Goal: Complete application form

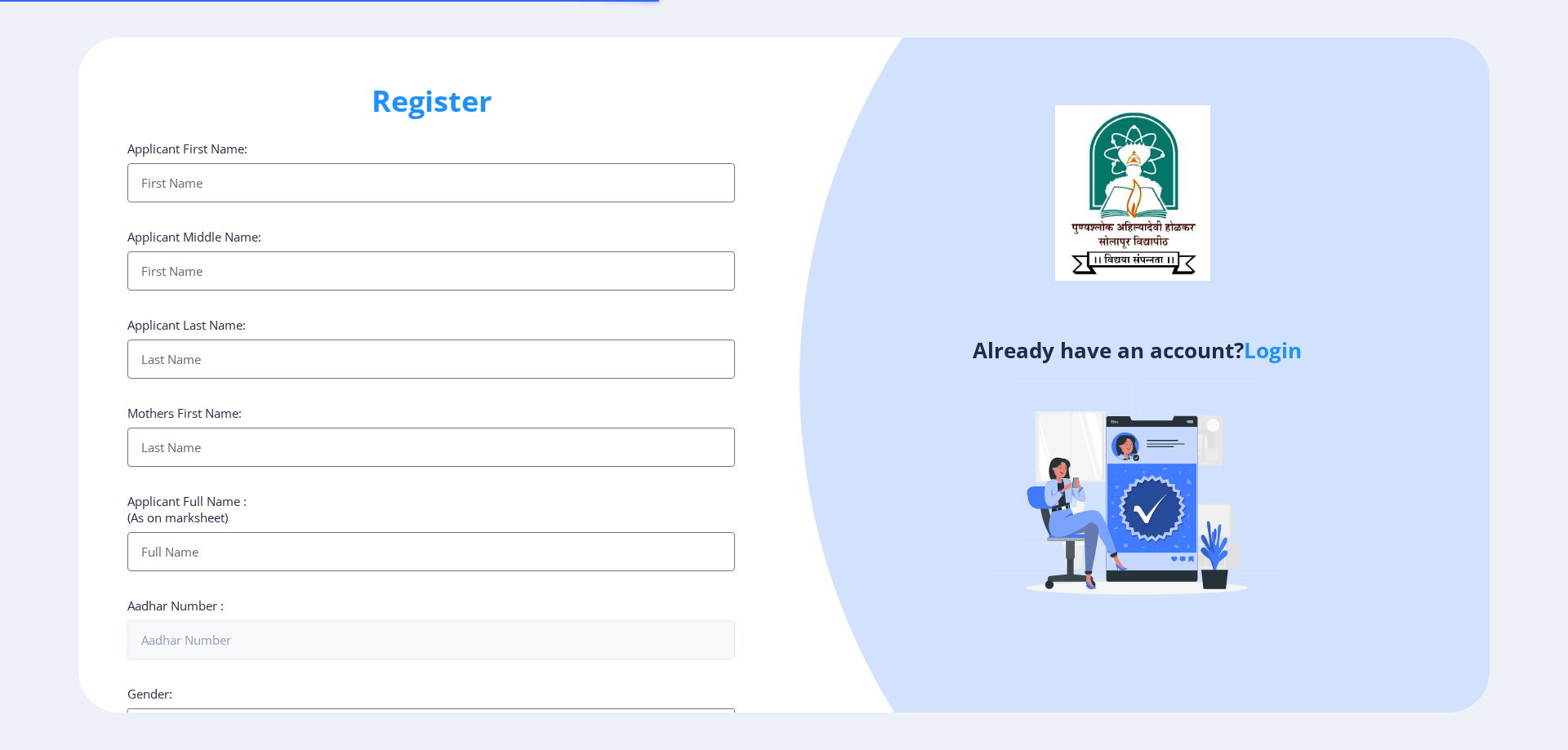
select select
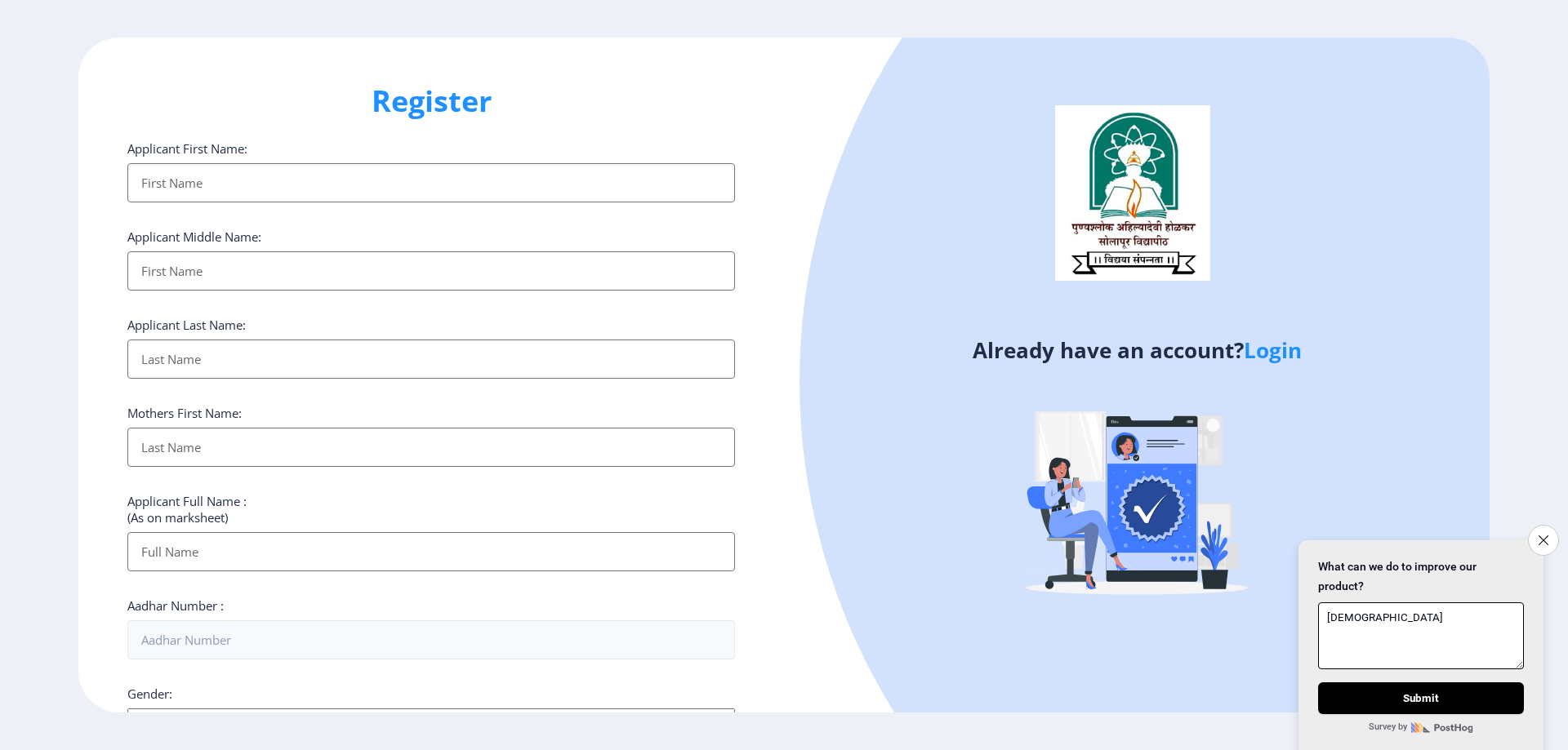
type textarea "[DEMOGRAPHIC_DATA]"
click at [468, 187] on input "Applicant First Name:" at bounding box center [431, 183] width 608 height 39
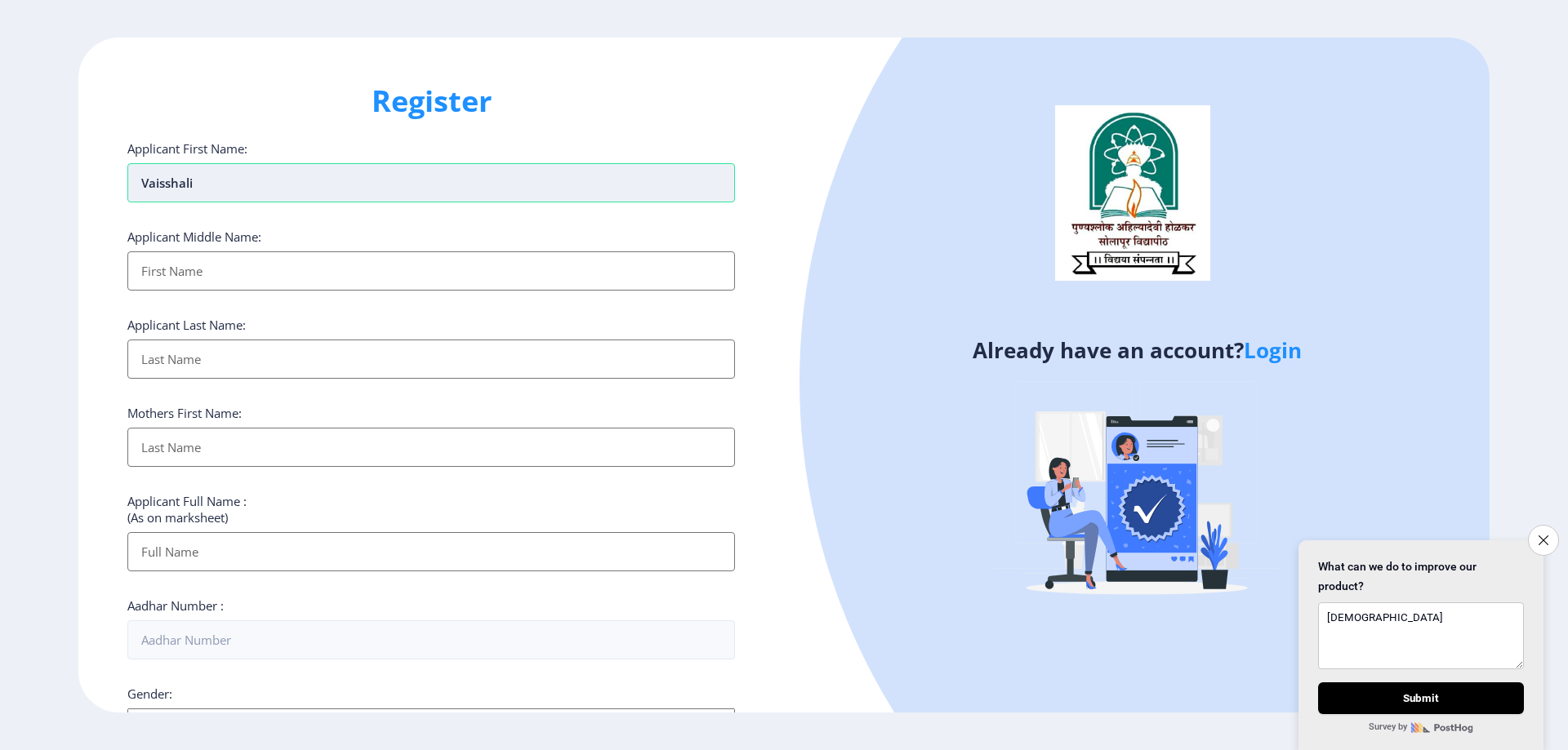
click at [168, 182] on input "vaisshali" at bounding box center [431, 183] width 608 height 39
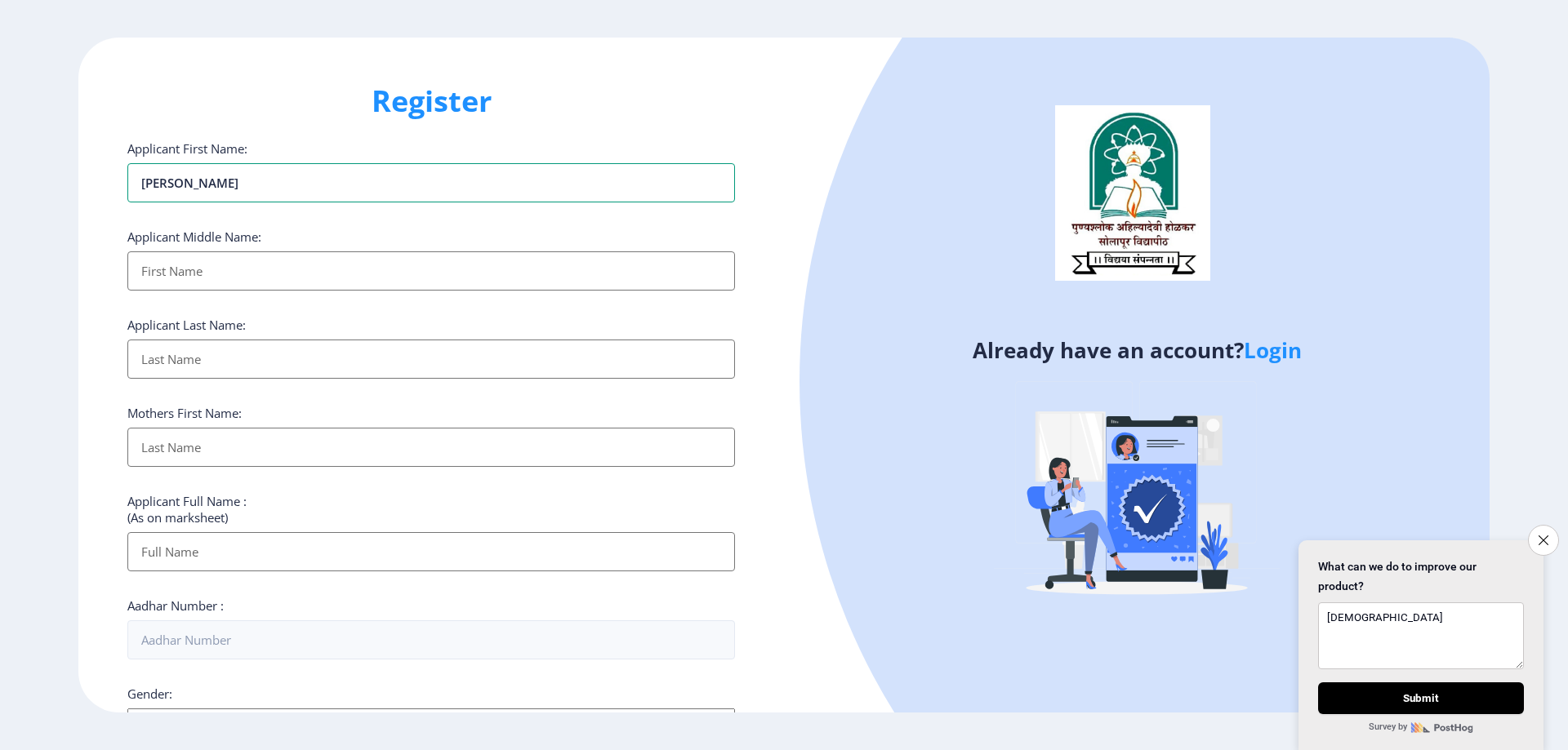
type input "[PERSON_NAME]"
click at [342, 271] on input "Applicant First Name:" at bounding box center [431, 271] width 608 height 39
type input "Vasant"
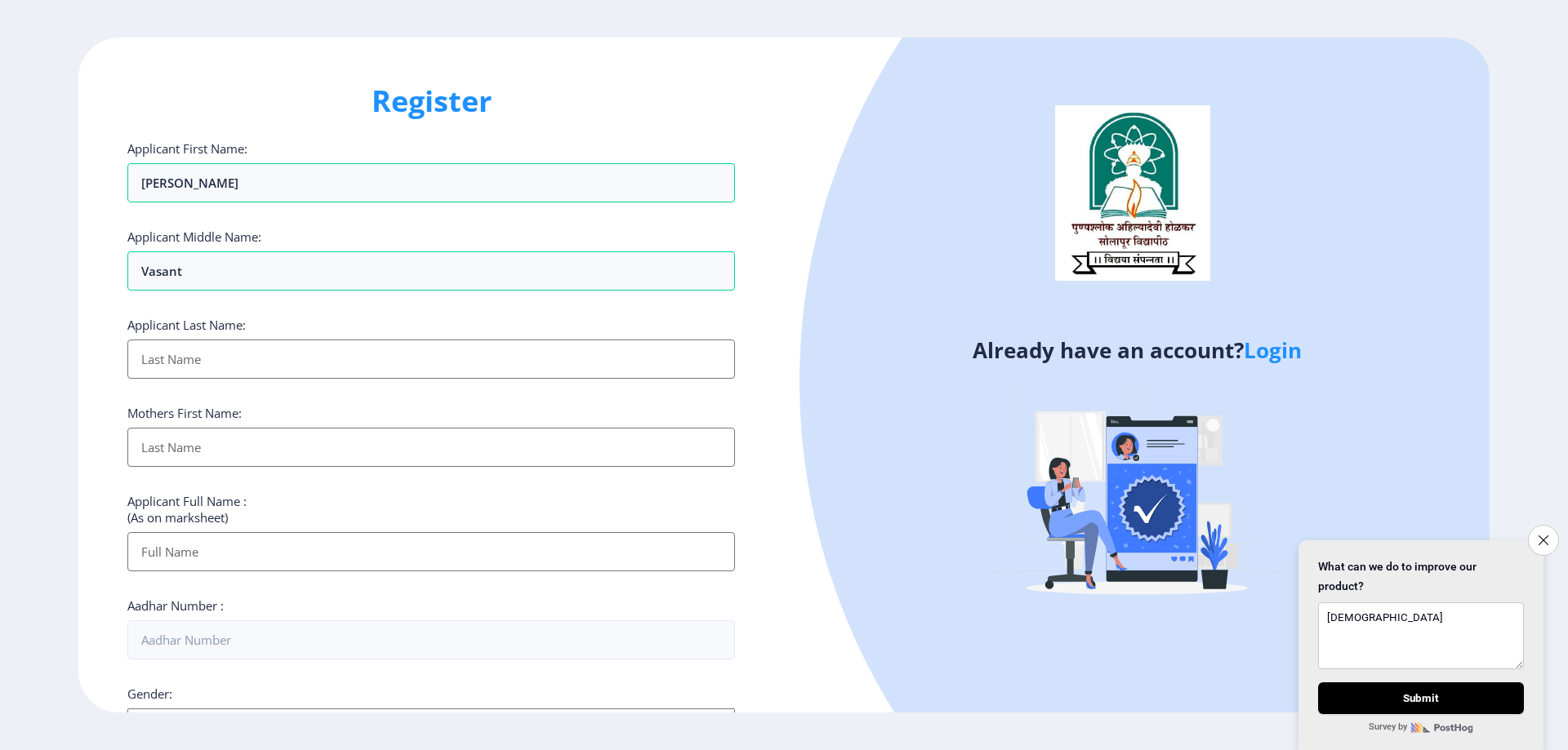
click at [407, 349] on input "Applicant First Name:" at bounding box center [431, 359] width 608 height 39
type input "Raut"
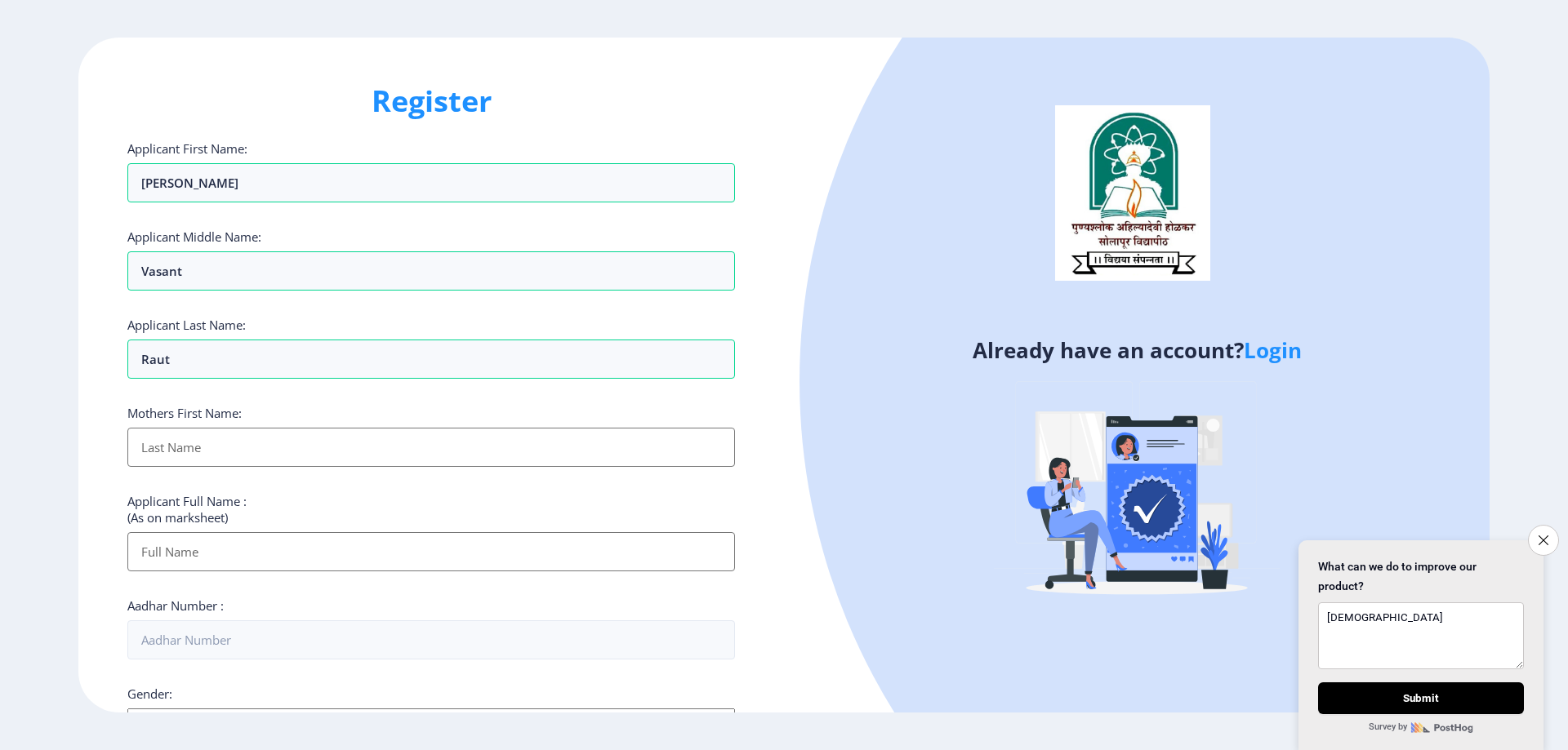
click at [408, 453] on input "Applicant First Name:" at bounding box center [431, 447] width 608 height 39
type input "[PERSON_NAME]"
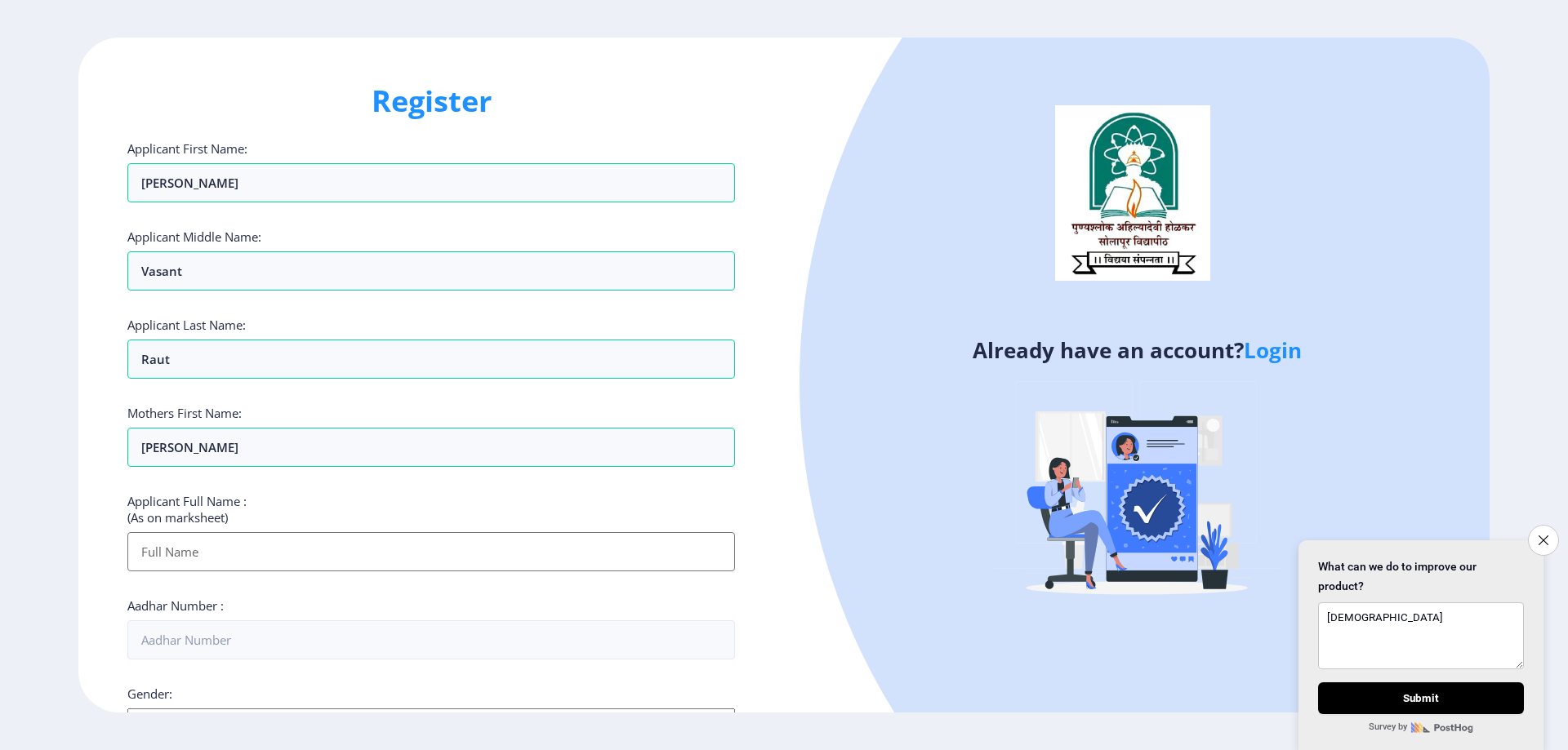
click at [407, 554] on input "Applicant First Name:" at bounding box center [431, 552] width 608 height 39
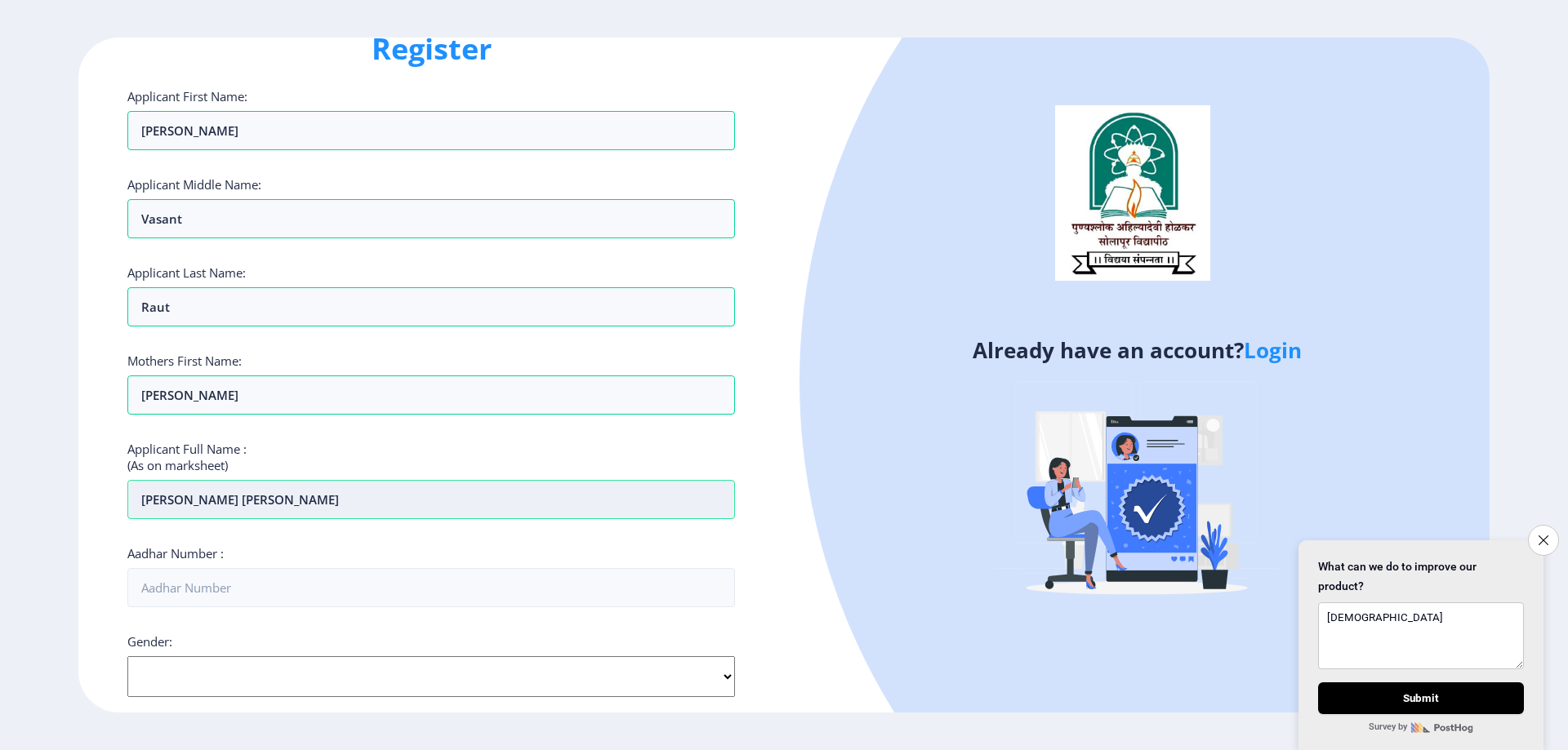
scroll to position [82, 0]
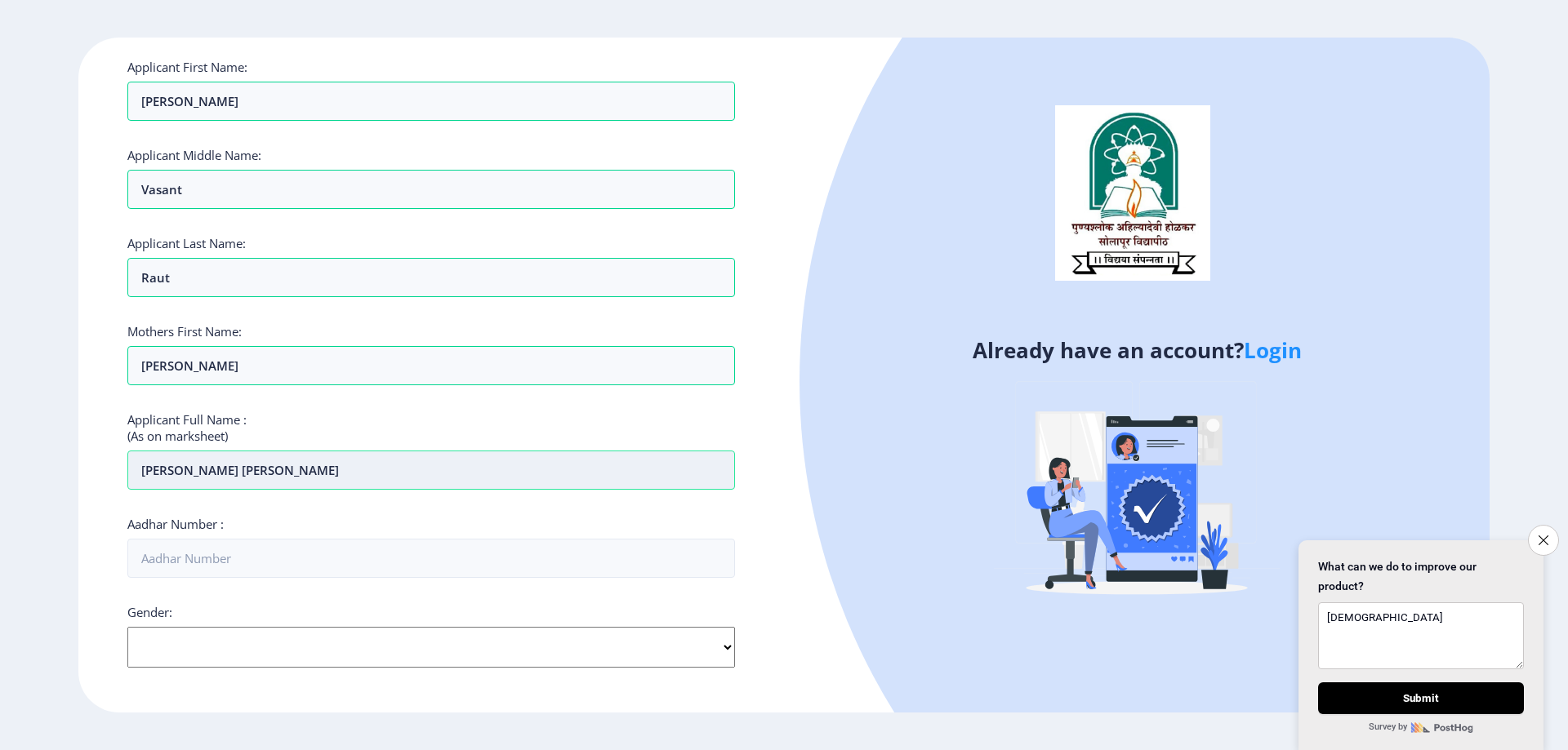
type input "[PERSON_NAME] [PERSON_NAME]"
click at [407, 554] on input "Aadhar Number :" at bounding box center [431, 559] width 608 height 39
type input "229489321488"
click at [491, 638] on select "Select Gender [DEMOGRAPHIC_DATA] [DEMOGRAPHIC_DATA] Other" at bounding box center [431, 647] width 608 height 41
select select "[DEMOGRAPHIC_DATA]"
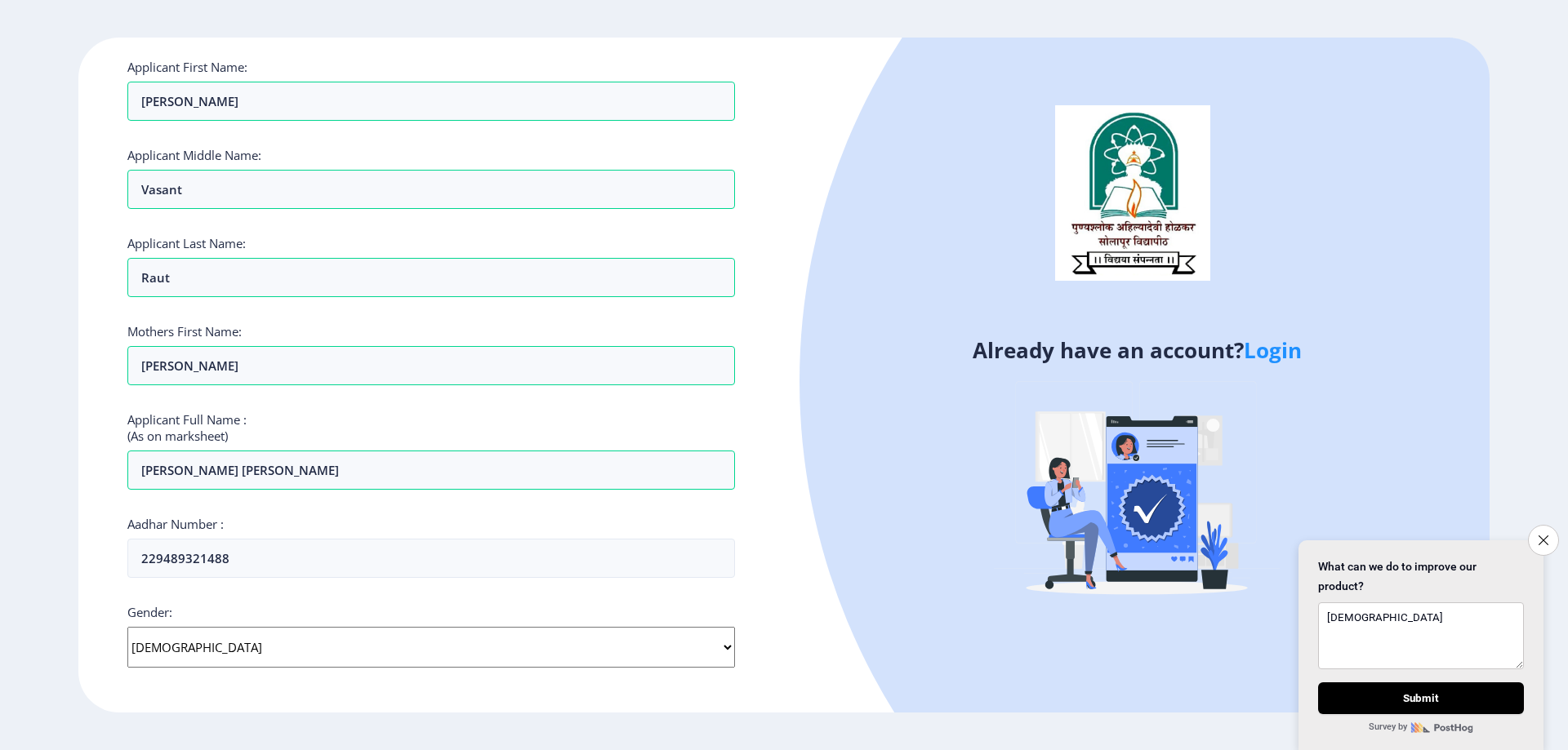
click at [127, 627] on select "Select Gender [DEMOGRAPHIC_DATA] [DEMOGRAPHIC_DATA] Other" at bounding box center [431, 647] width 608 height 41
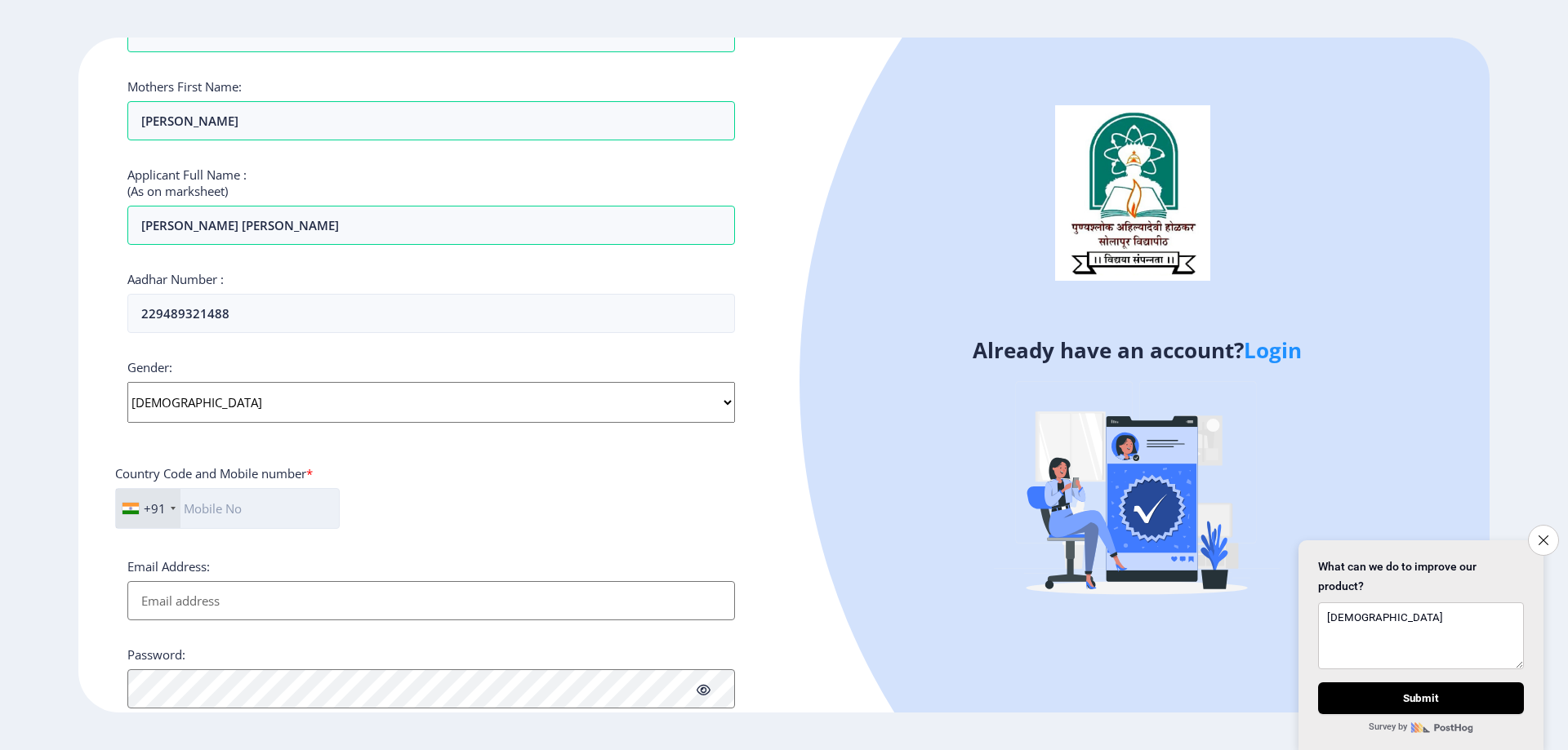
click at [275, 516] on input "text" at bounding box center [228, 509] width 225 height 41
type input "9420040959"
click at [261, 600] on input "Email Address:" at bounding box center [431, 601] width 608 height 39
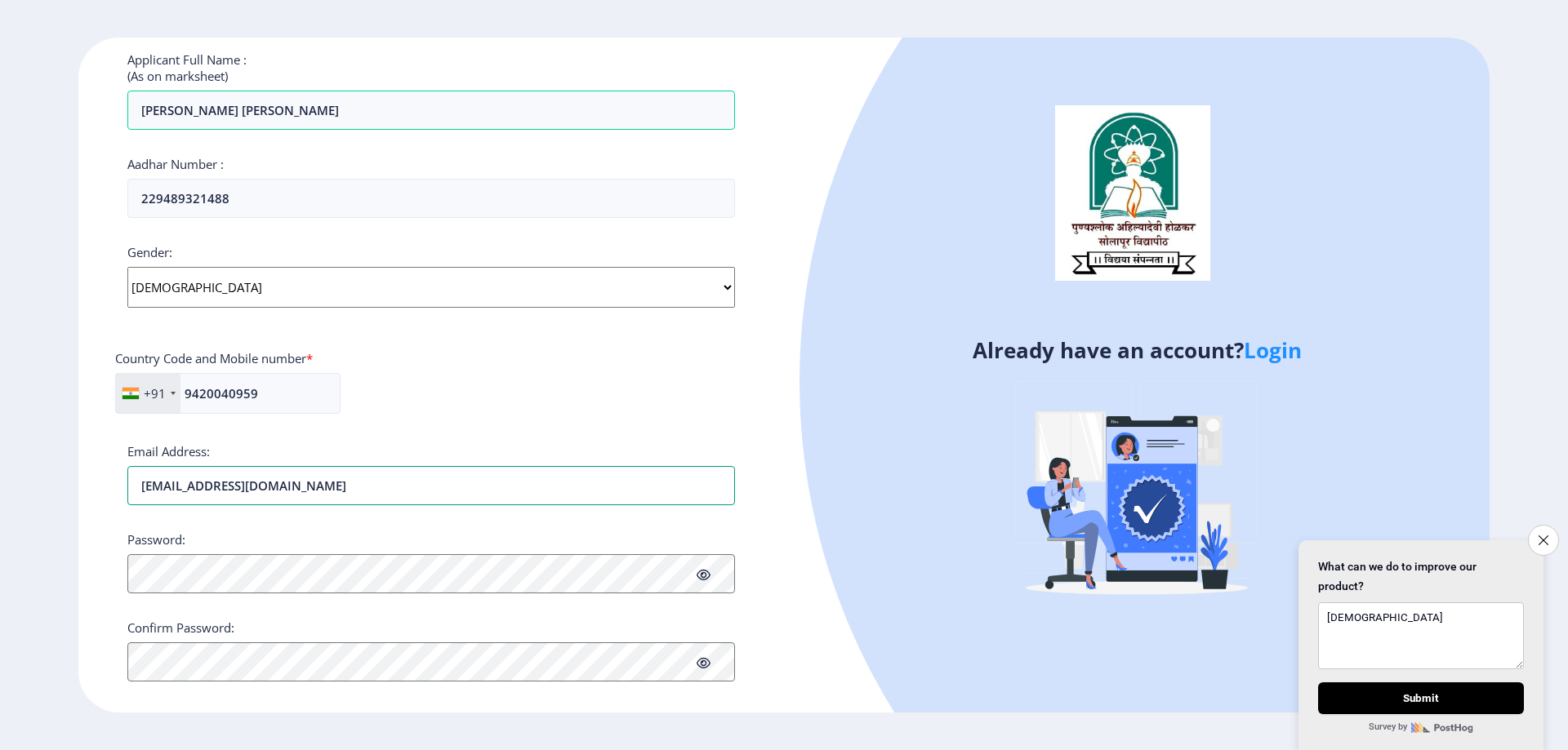
scroll to position [461, 0]
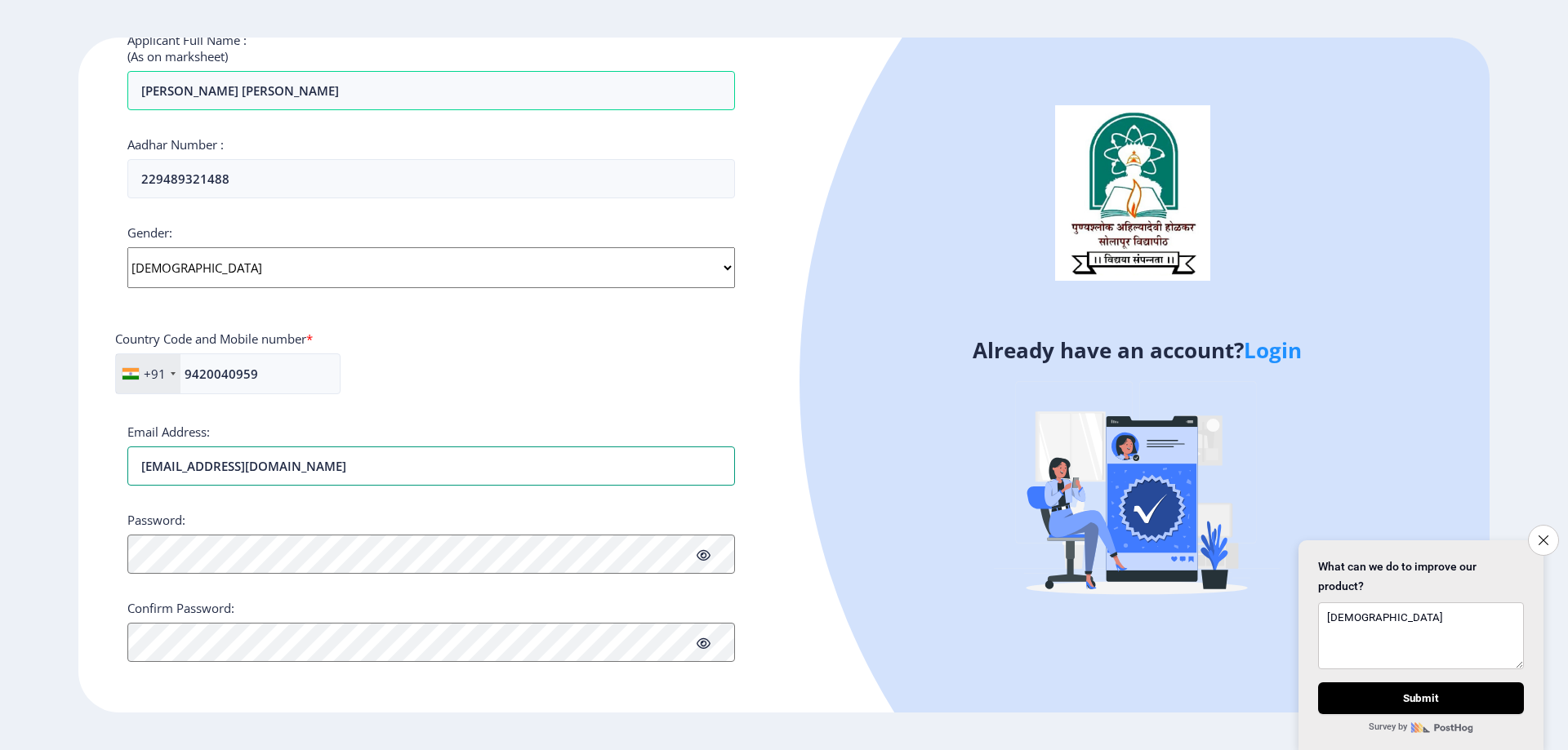
type input "[EMAIL_ADDRESS][DOMAIN_NAME]"
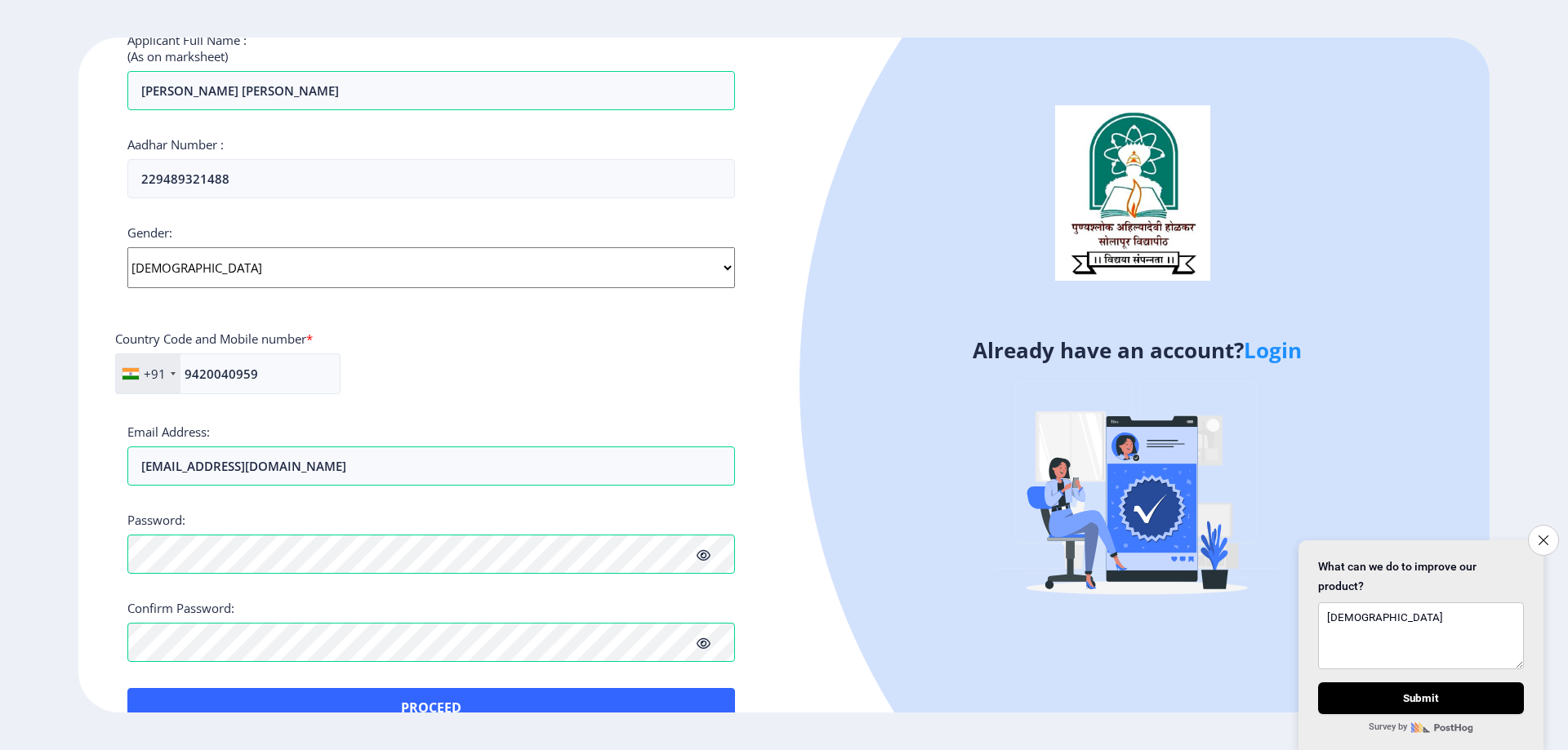
click at [708, 554] on icon at bounding box center [703, 556] width 14 height 13
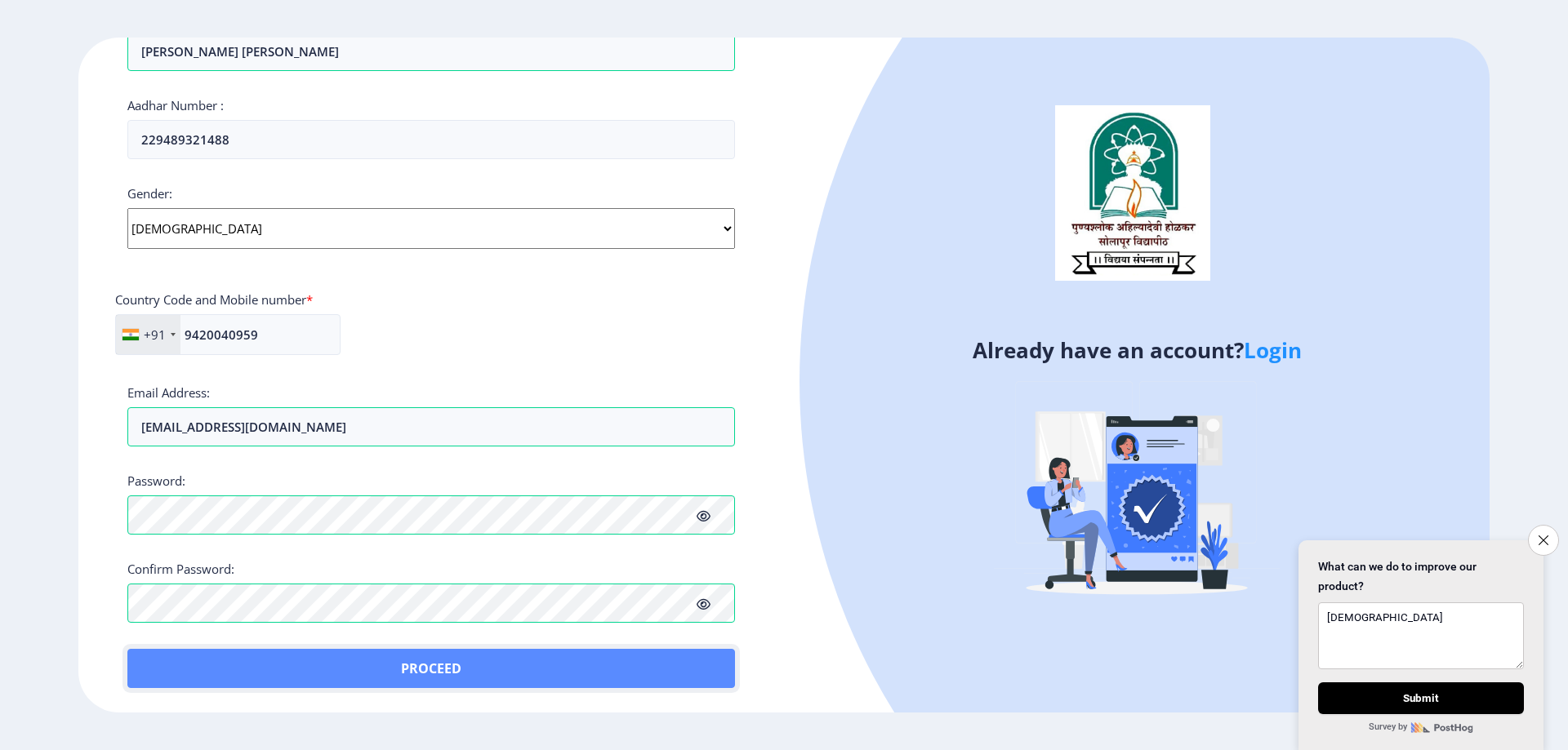
click at [530, 658] on button "Proceed" at bounding box center [431, 669] width 608 height 39
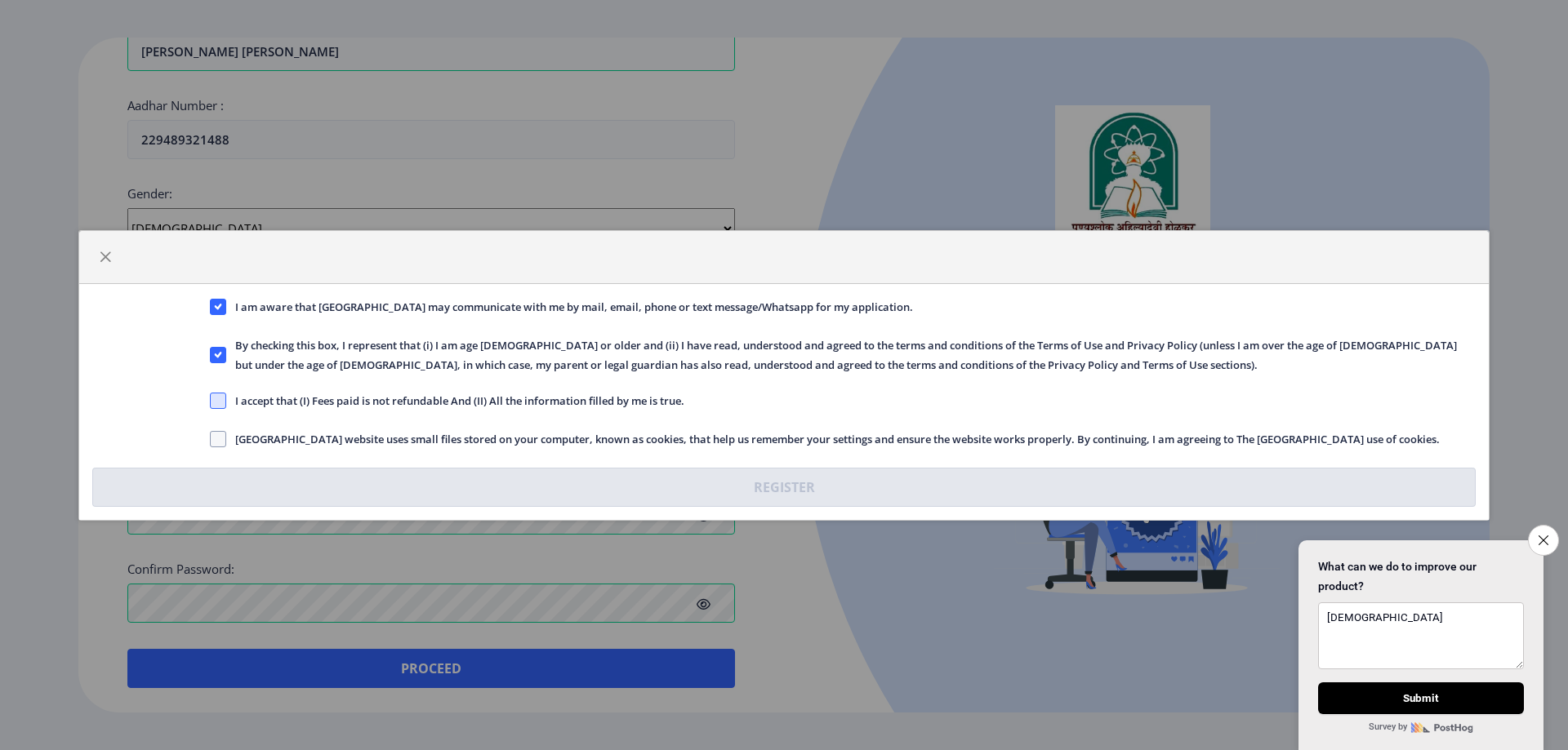
click at [213, 405] on span at bounding box center [218, 400] width 17 height 17
click at [211, 401] on input "I accept that (I) Fees paid is not refundable And (II) All the information fill…" at bounding box center [210, 400] width 1 height 1
checkbox input "true"
click at [222, 446] on label "[GEOGRAPHIC_DATA] website uses small files stored on your computer, known as co…" at bounding box center [825, 439] width 1230 height 20
click at [211, 439] on input "[GEOGRAPHIC_DATA] website uses small files stored on your computer, known as co…" at bounding box center [210, 438] width 1 height 1
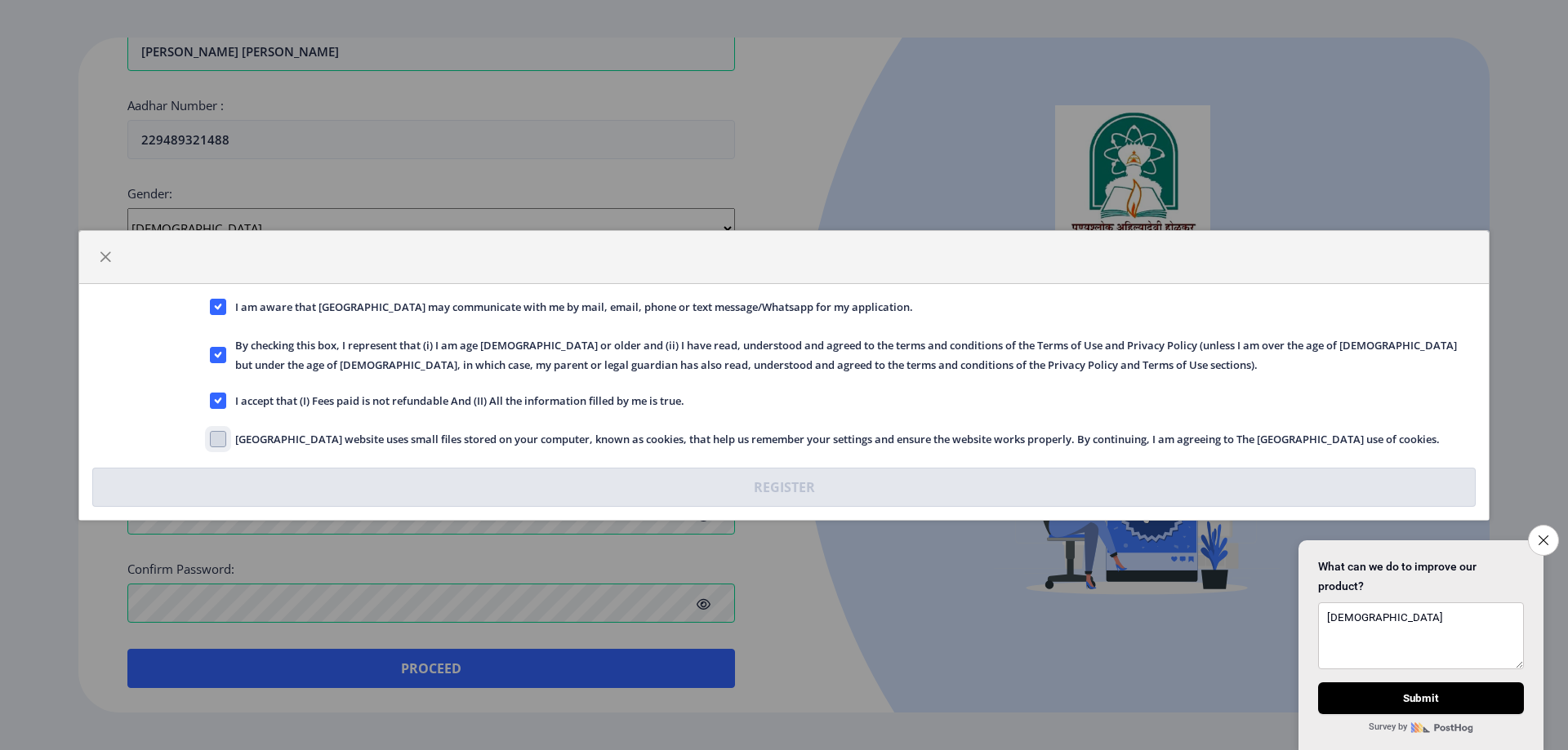
checkbox input "true"
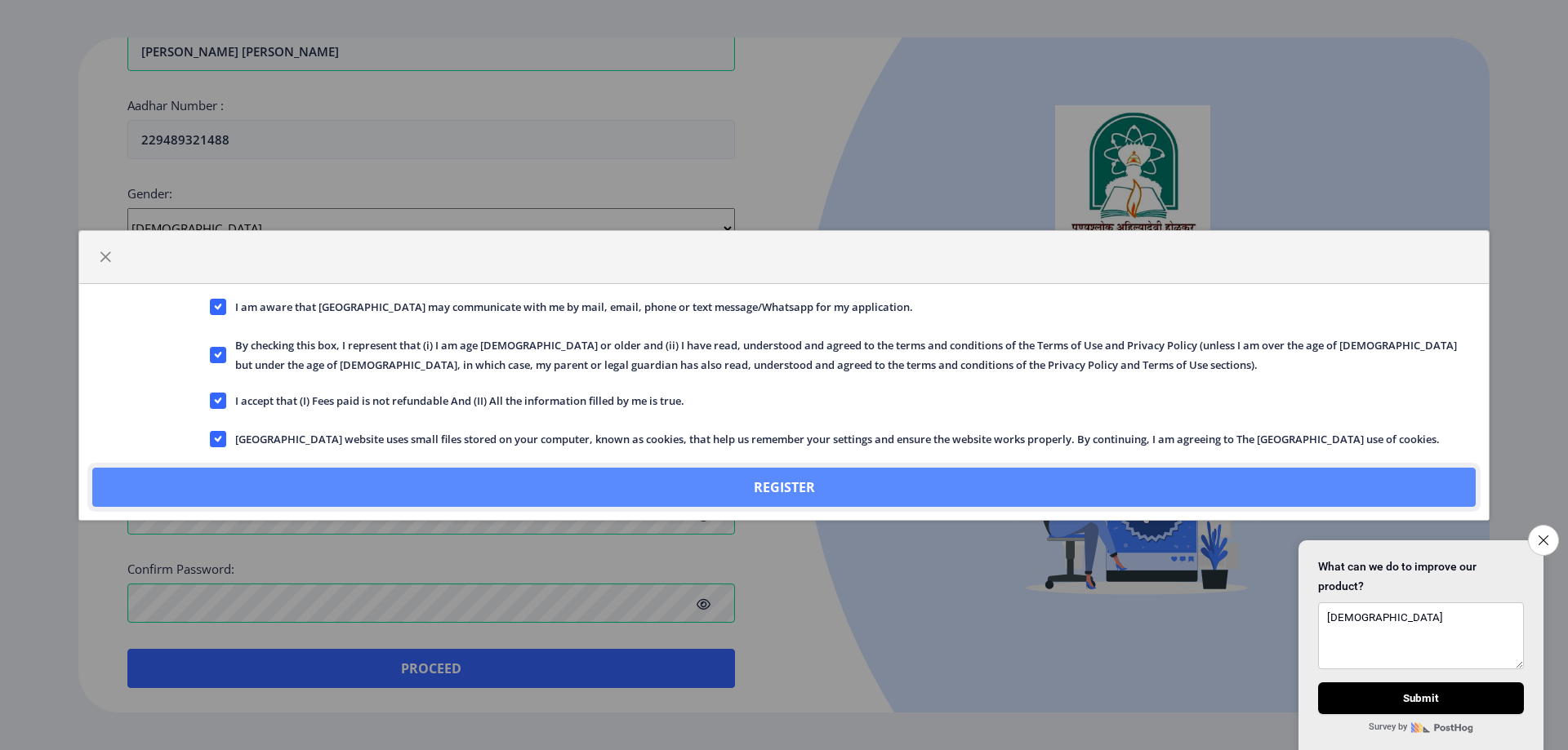
click at [819, 490] on button "Register" at bounding box center [784, 487] width 1383 height 39
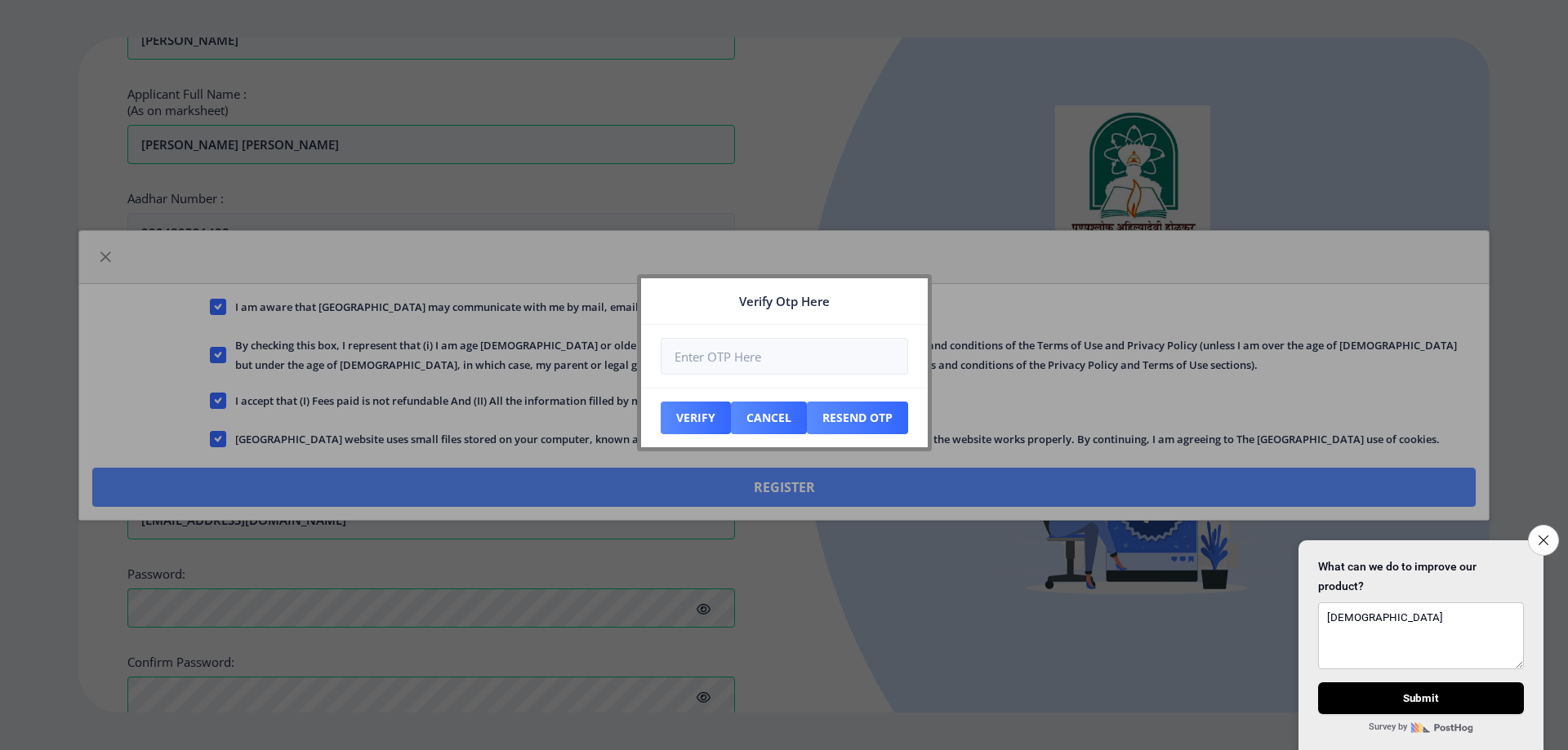
scroll to position [594, 0]
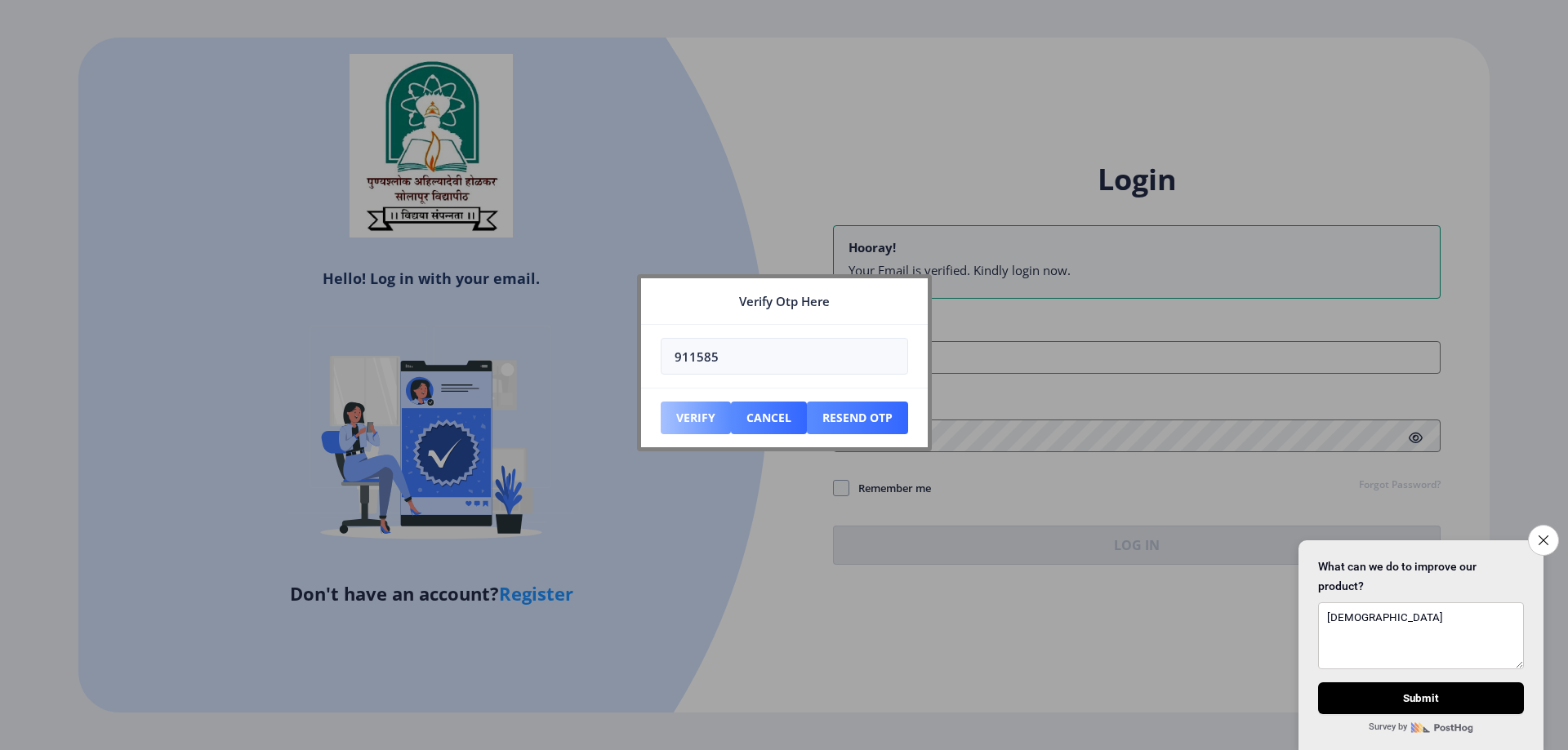
type input "911585"
click at [700, 427] on button "Verify" at bounding box center [696, 417] width 70 height 32
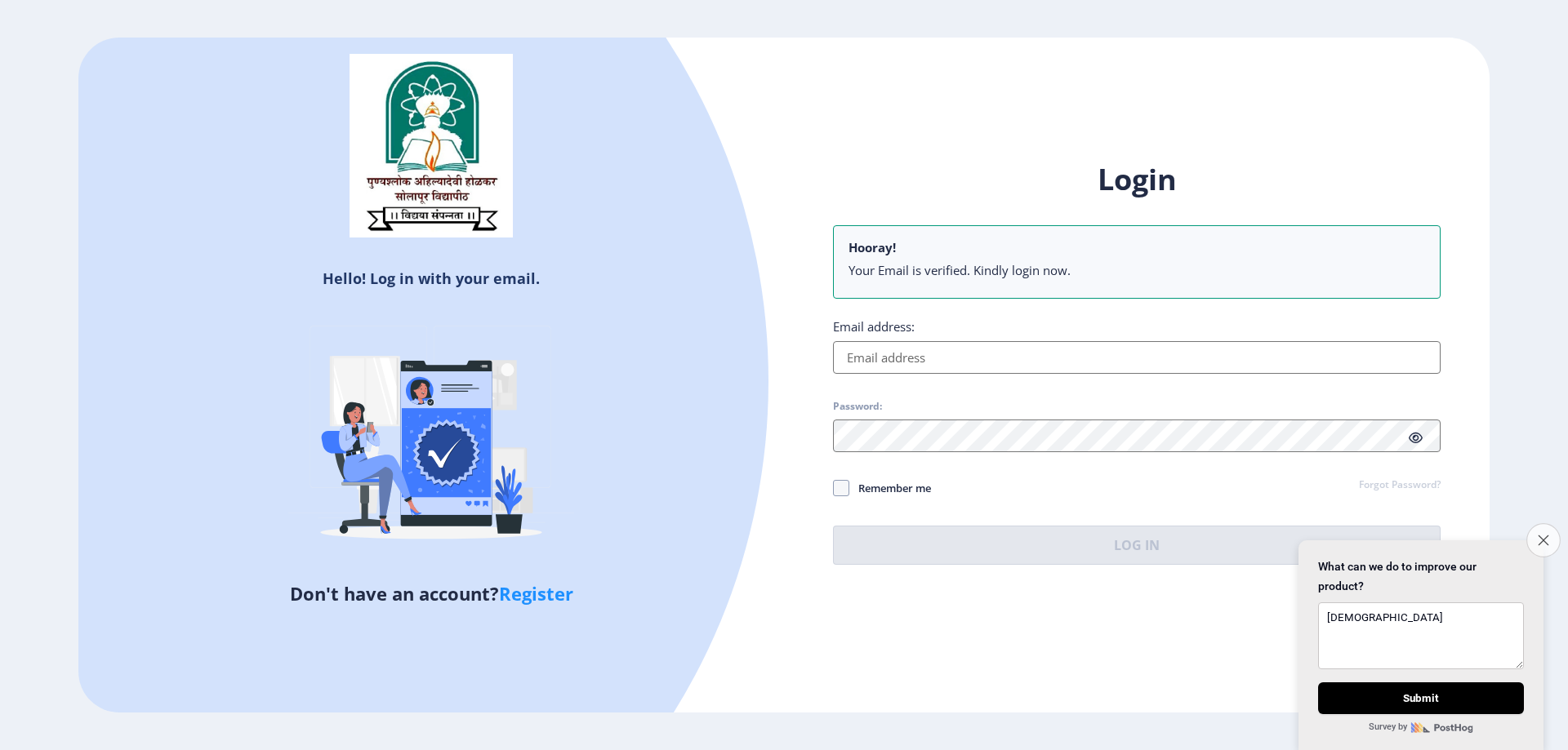
click at [1542, 535] on icon "Close survey" at bounding box center [1543, 540] width 11 height 11
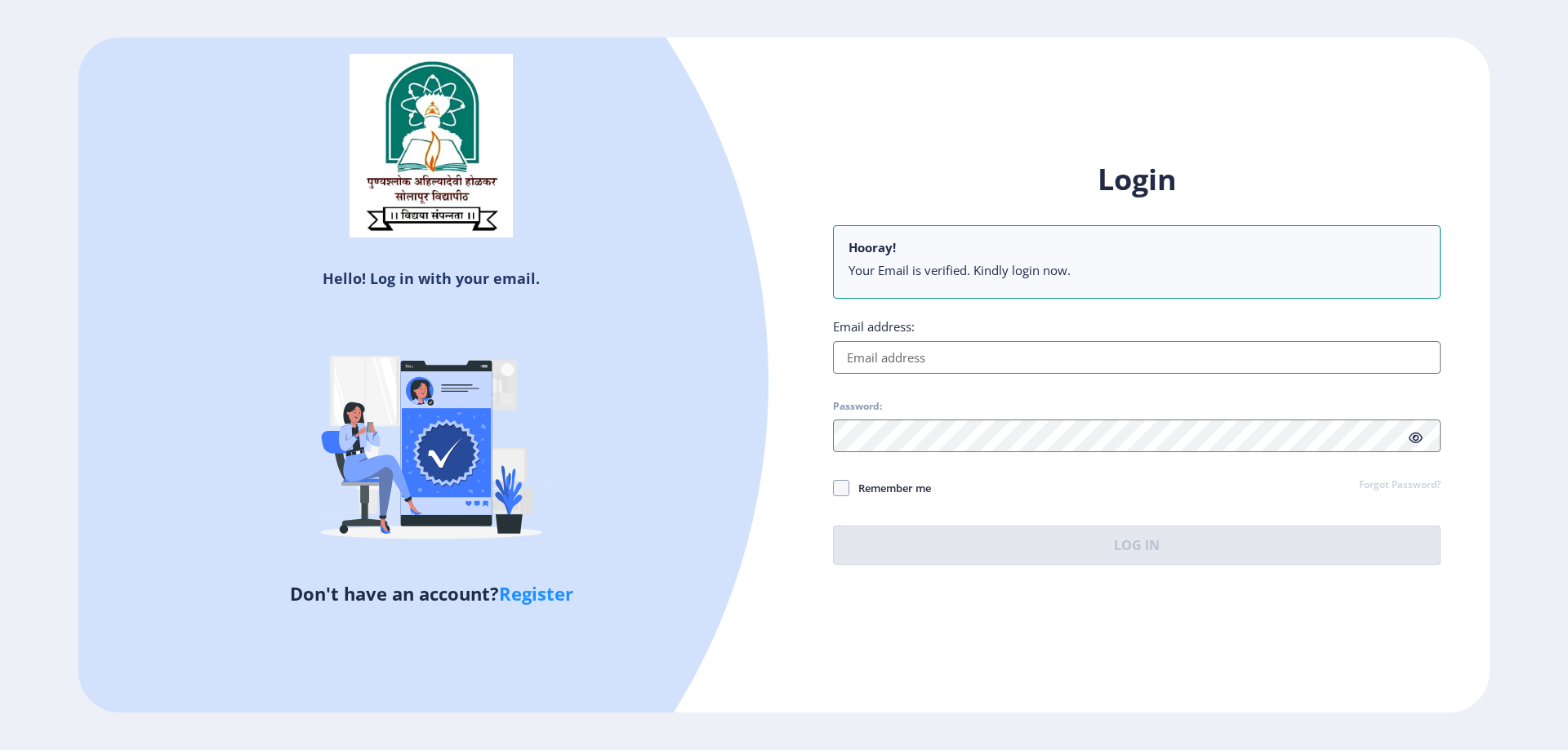
click at [976, 361] on input "Email address:" at bounding box center [1137, 356] width 608 height 32
type input "[EMAIL_ADDRESS][DOMAIN_NAME]"
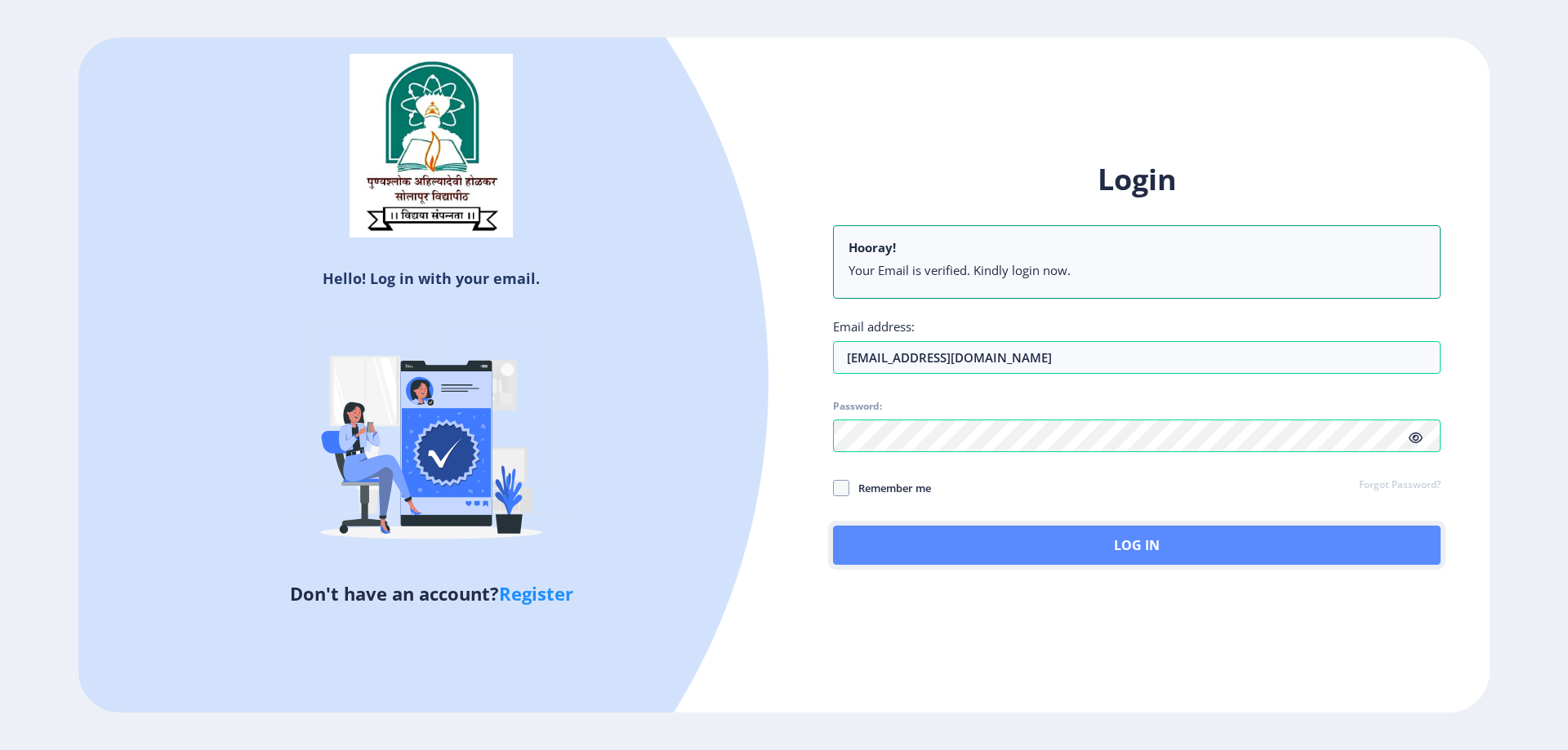
click at [1119, 538] on button "Log In" at bounding box center [1137, 545] width 608 height 39
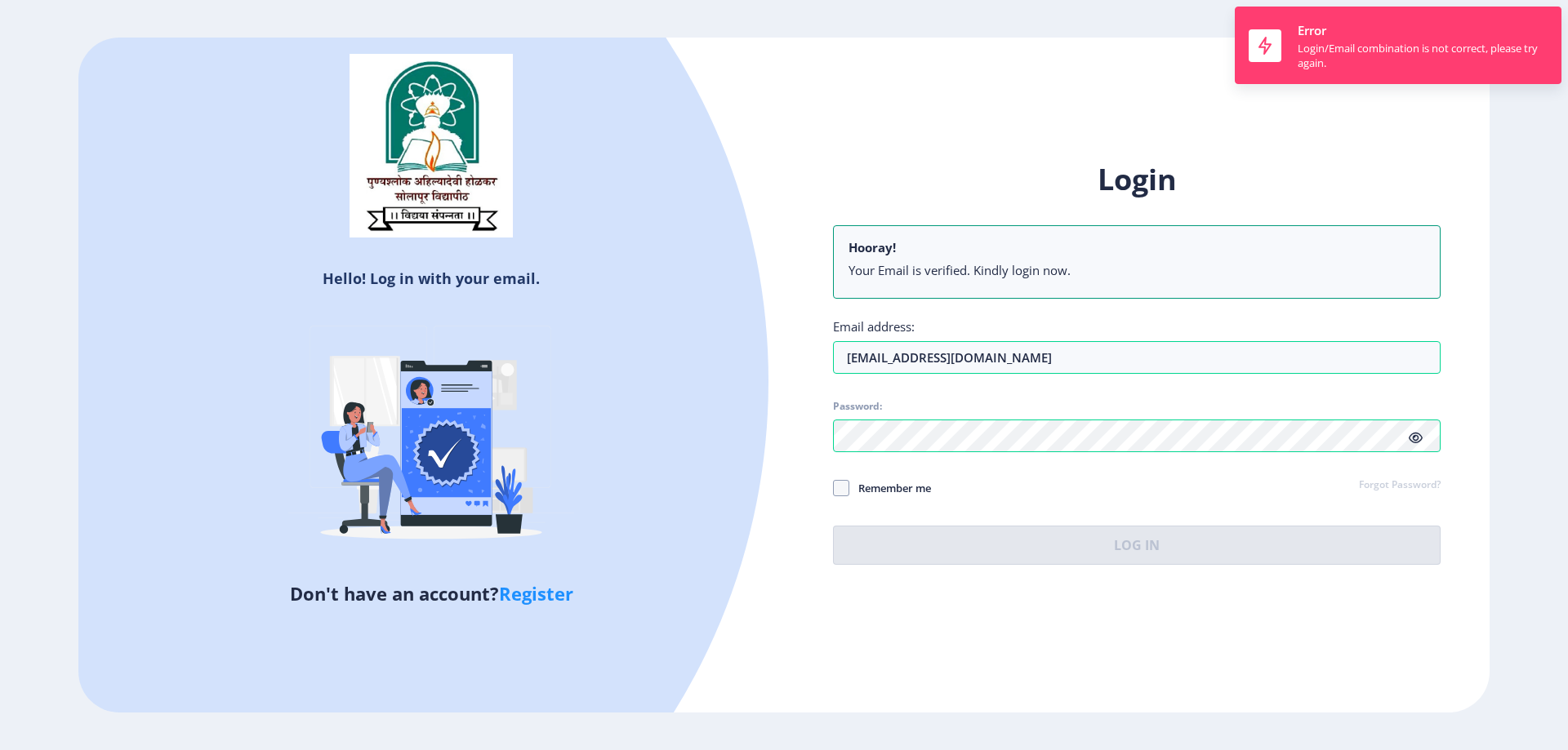
click at [1420, 441] on icon at bounding box center [1416, 438] width 14 height 13
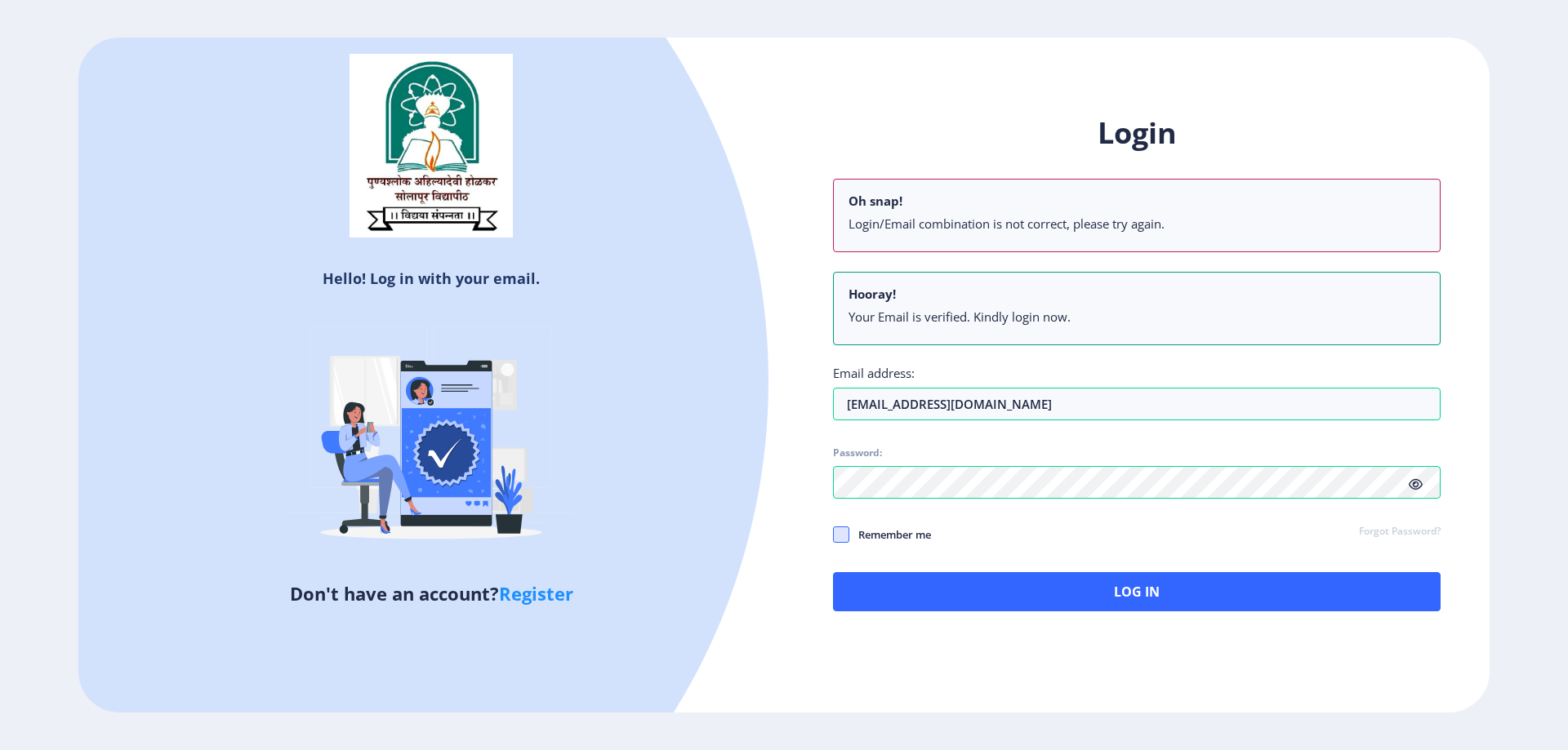
click at [839, 529] on span at bounding box center [841, 534] width 17 height 17
click at [834, 534] on input "Remember me" at bounding box center [833, 534] width 1 height 1
click at [835, 538] on span at bounding box center [841, 534] width 17 height 17
click at [834, 535] on input "Remember me" at bounding box center [833, 534] width 1 height 1
checkbox input "false"
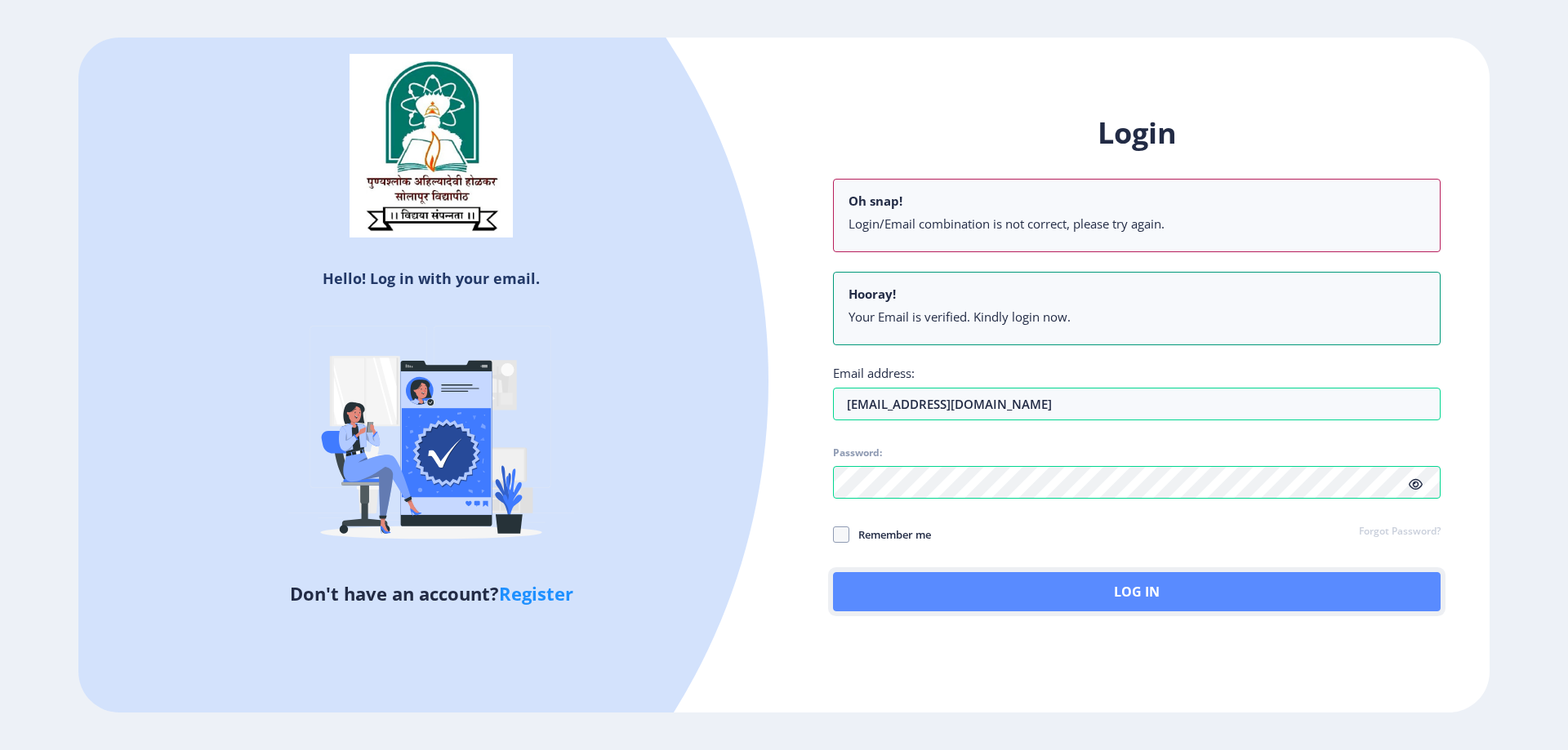
click at [1152, 586] on button "Log In" at bounding box center [1137, 592] width 608 height 39
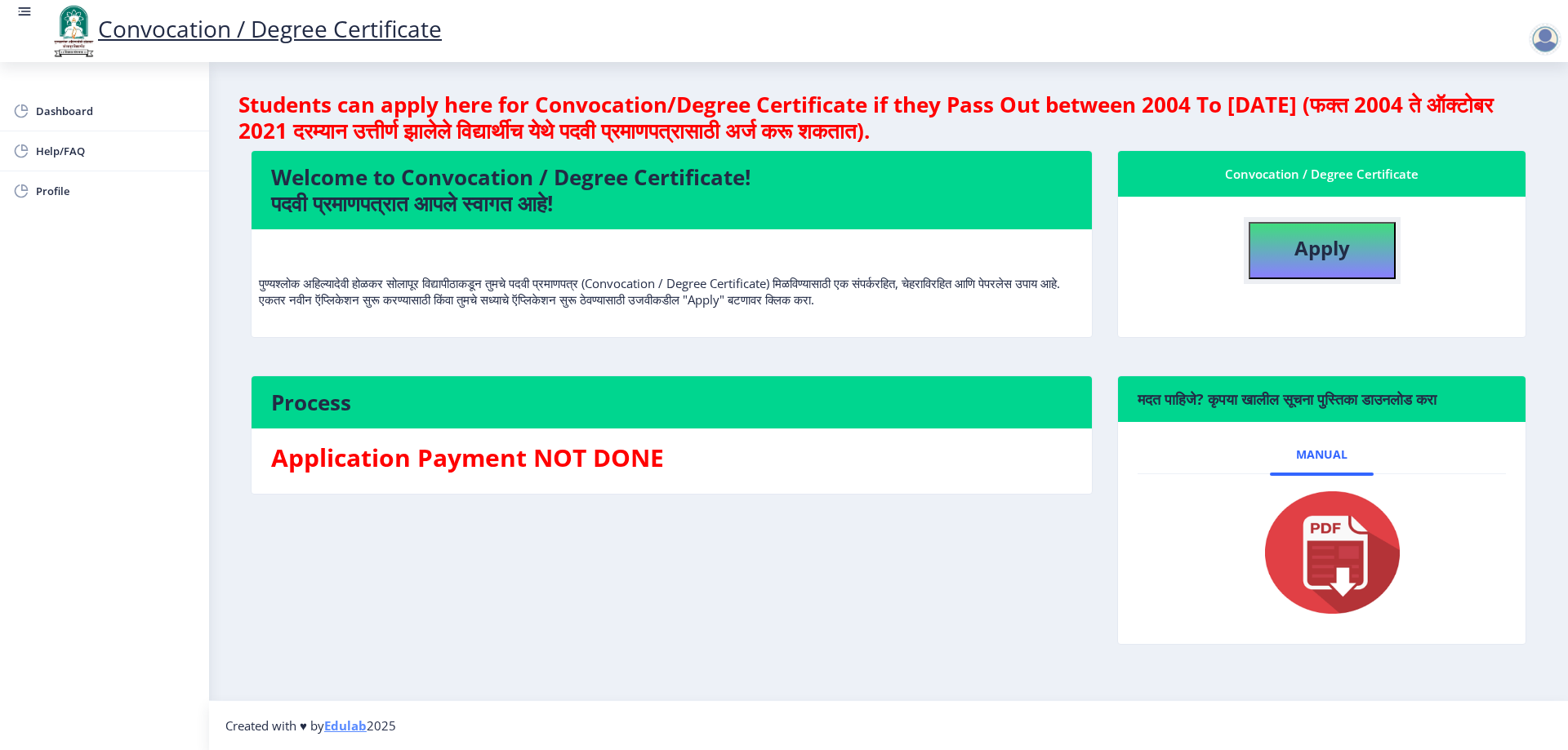
click at [1306, 246] on b "Apply" at bounding box center [1322, 248] width 56 height 27
select select
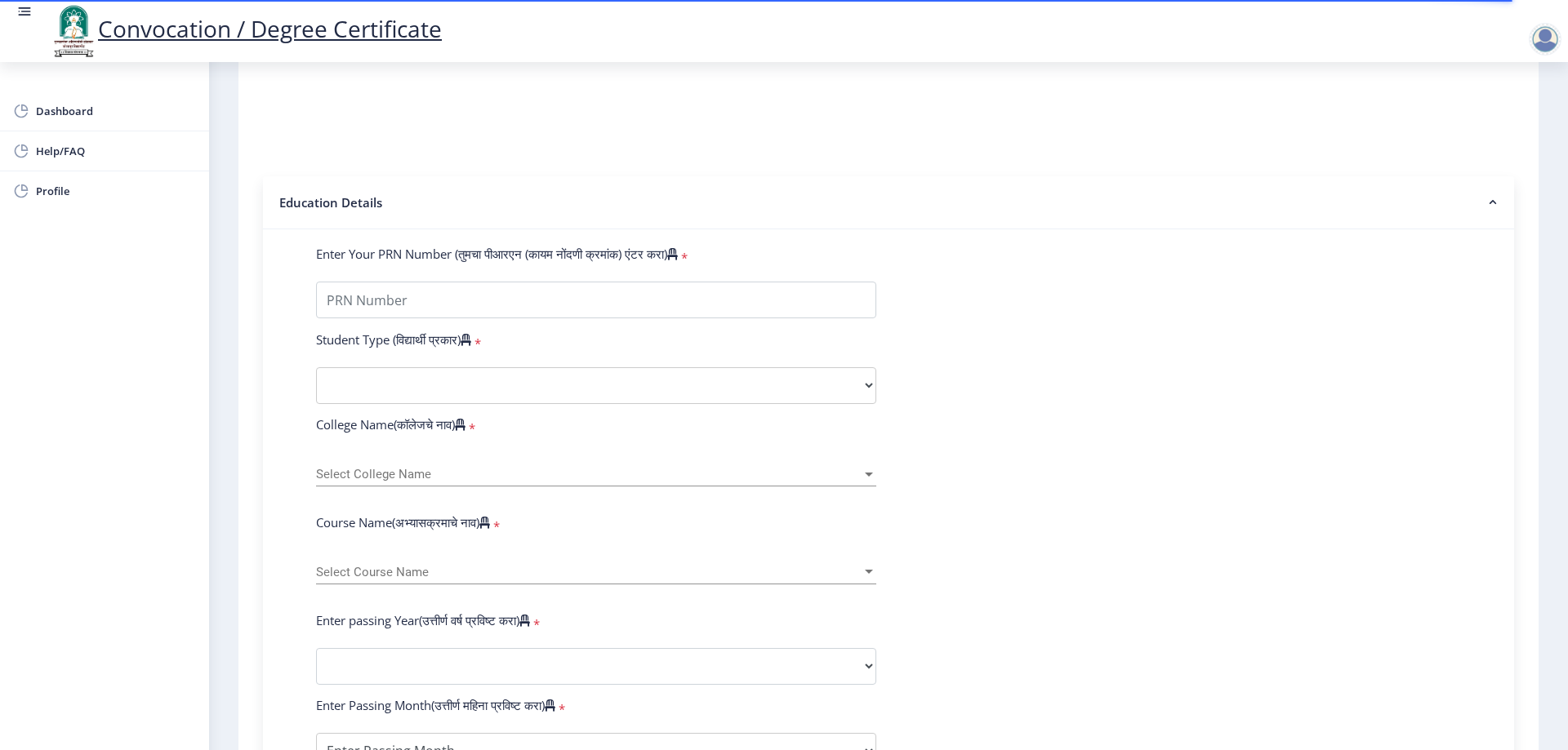
scroll to position [245, 0]
click at [736, 316] on input "Enter Your PRN Number (तुमचा पीआरएन (कायम नोंदणी क्रमांक) एंटर करा)" at bounding box center [597, 298] width 561 height 37
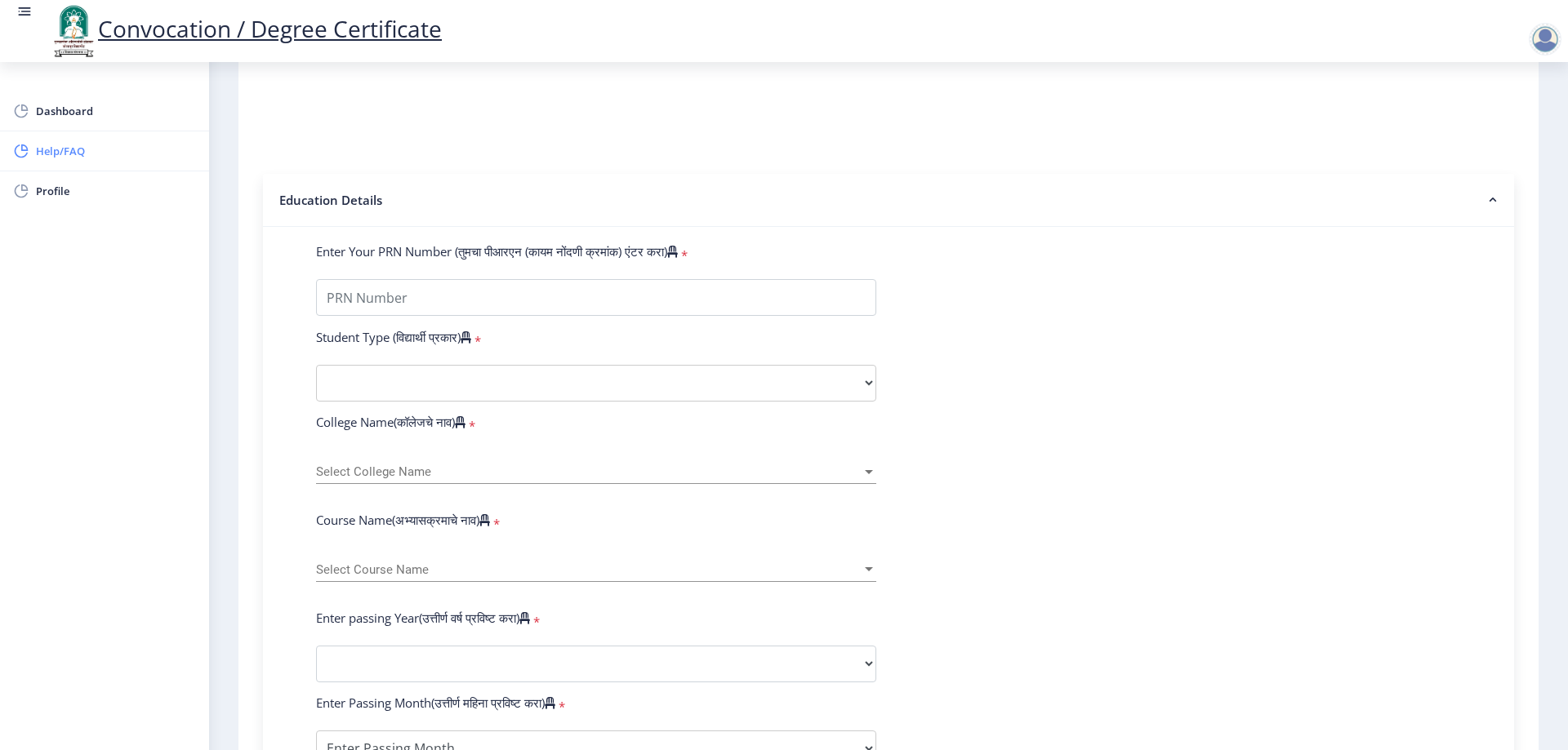
click at [61, 159] on span "Help/FAQ" at bounding box center [116, 151] width 160 height 20
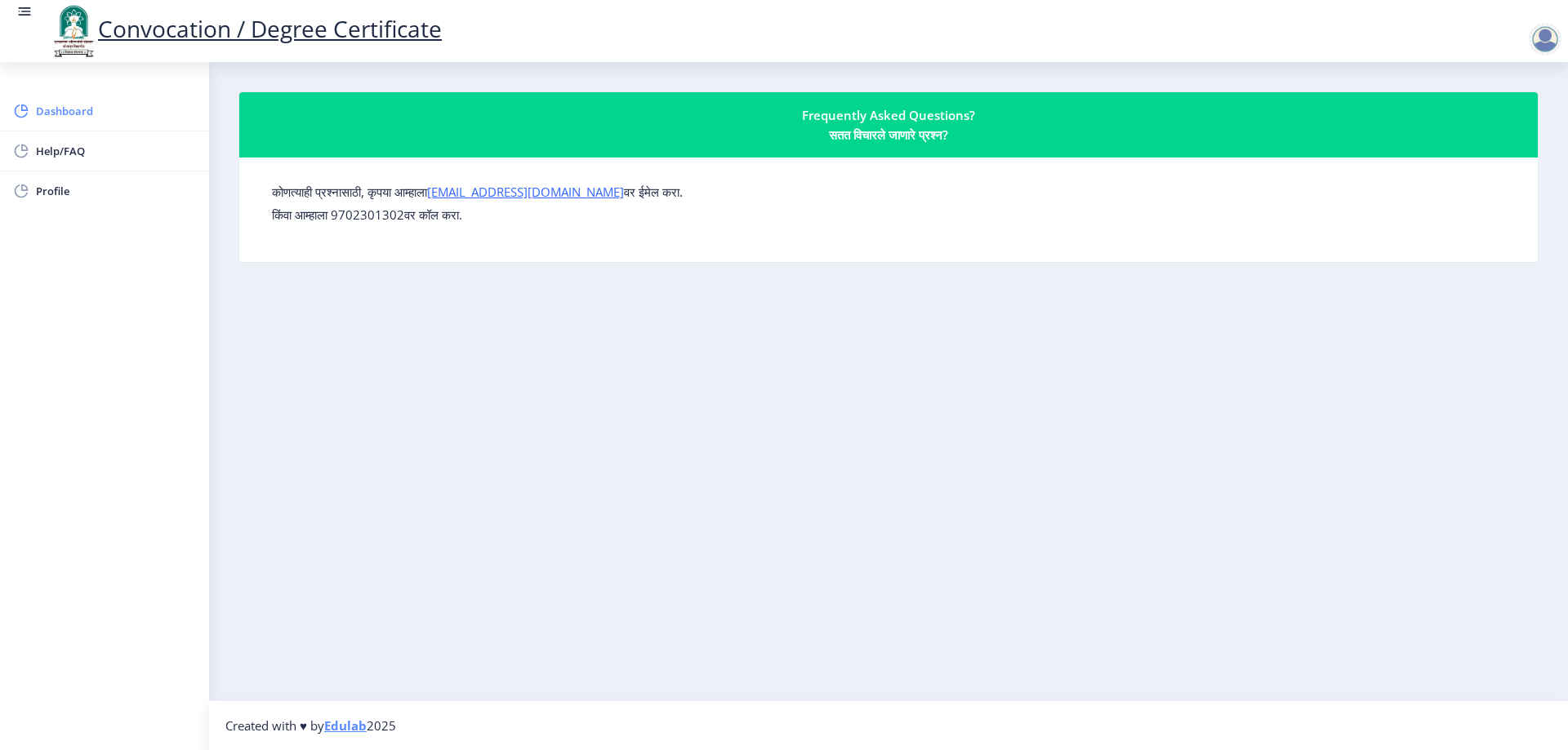
click at [55, 112] on span "Dashboard" at bounding box center [116, 111] width 160 height 20
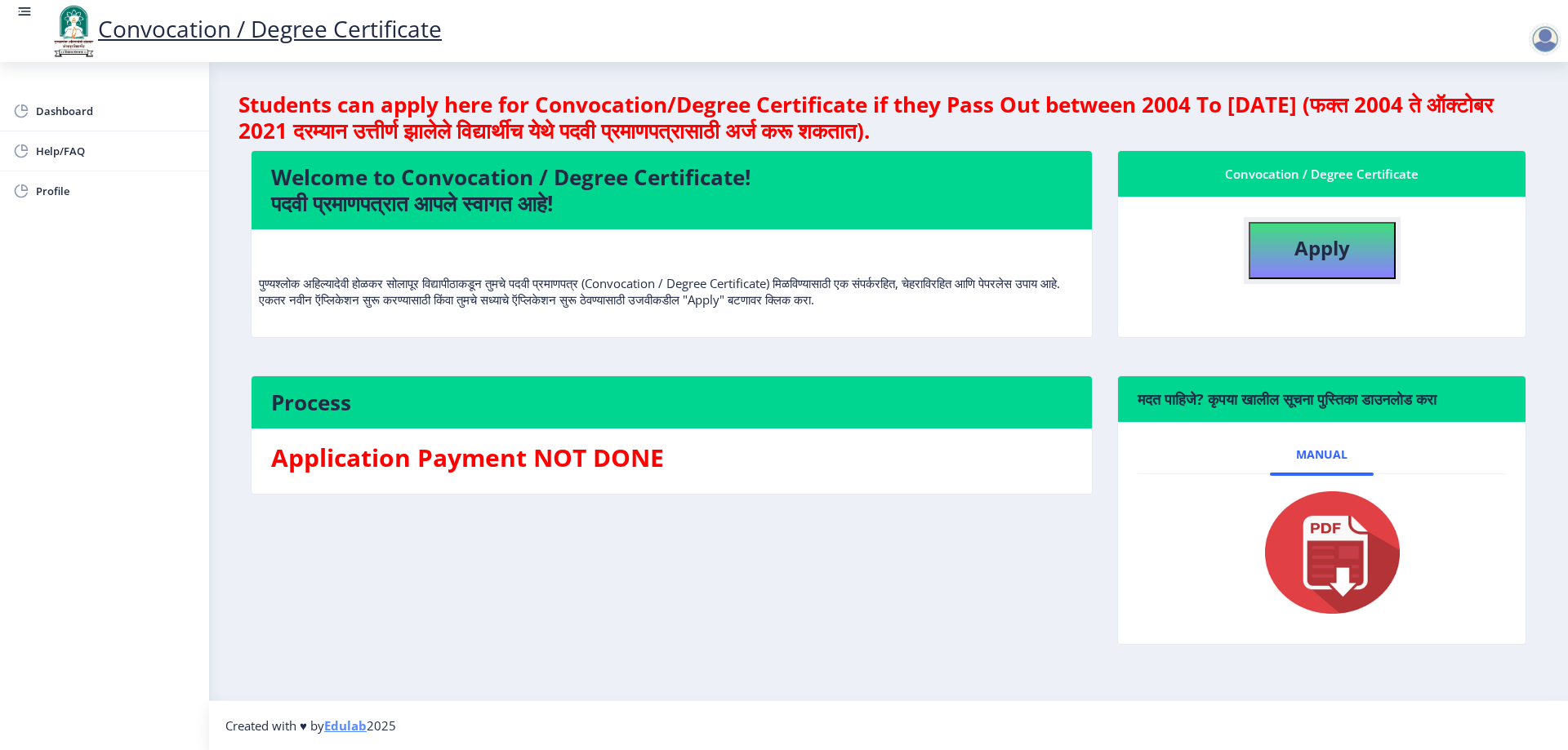
click at [1359, 275] on button "Apply" at bounding box center [1322, 250] width 147 height 58
select select
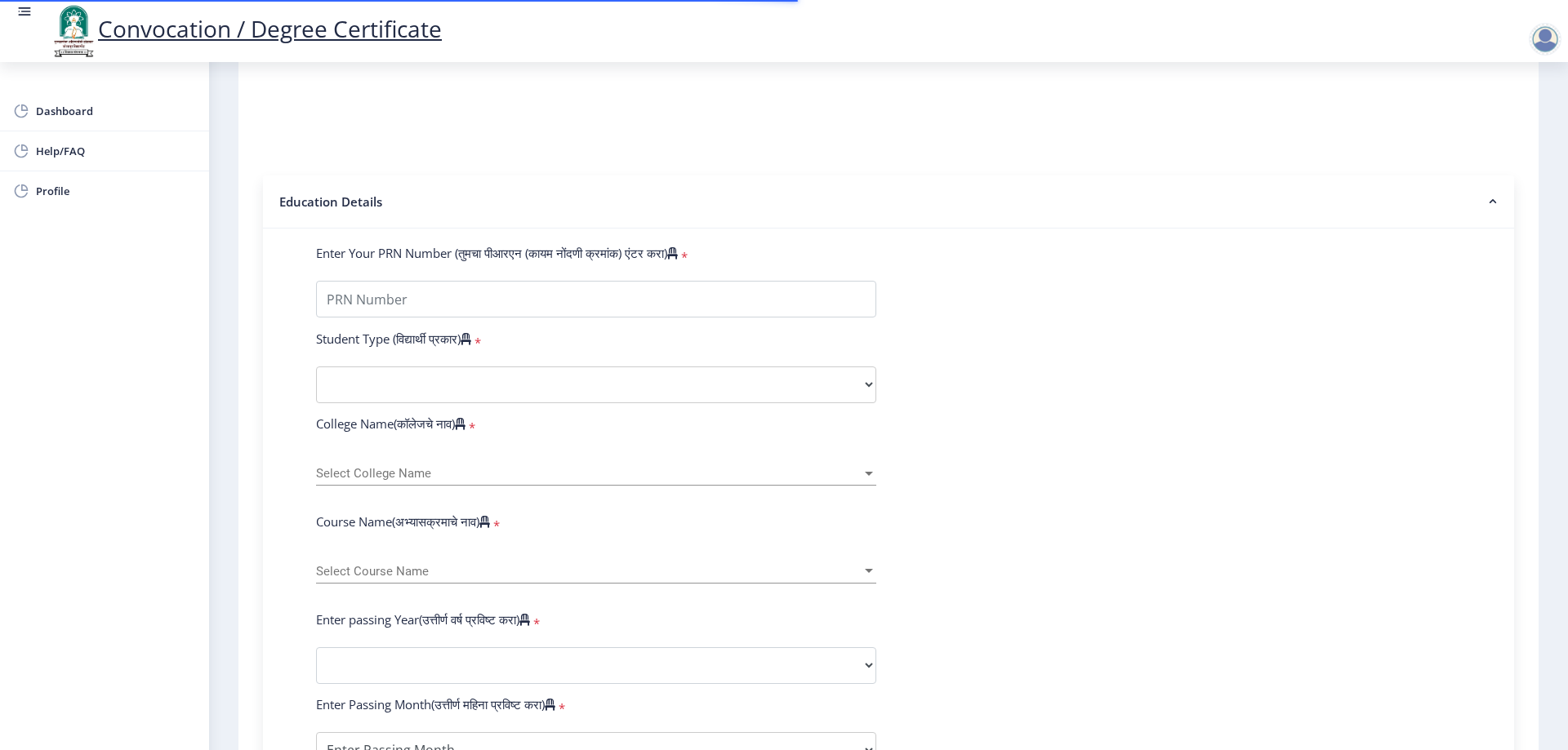
scroll to position [245, 0]
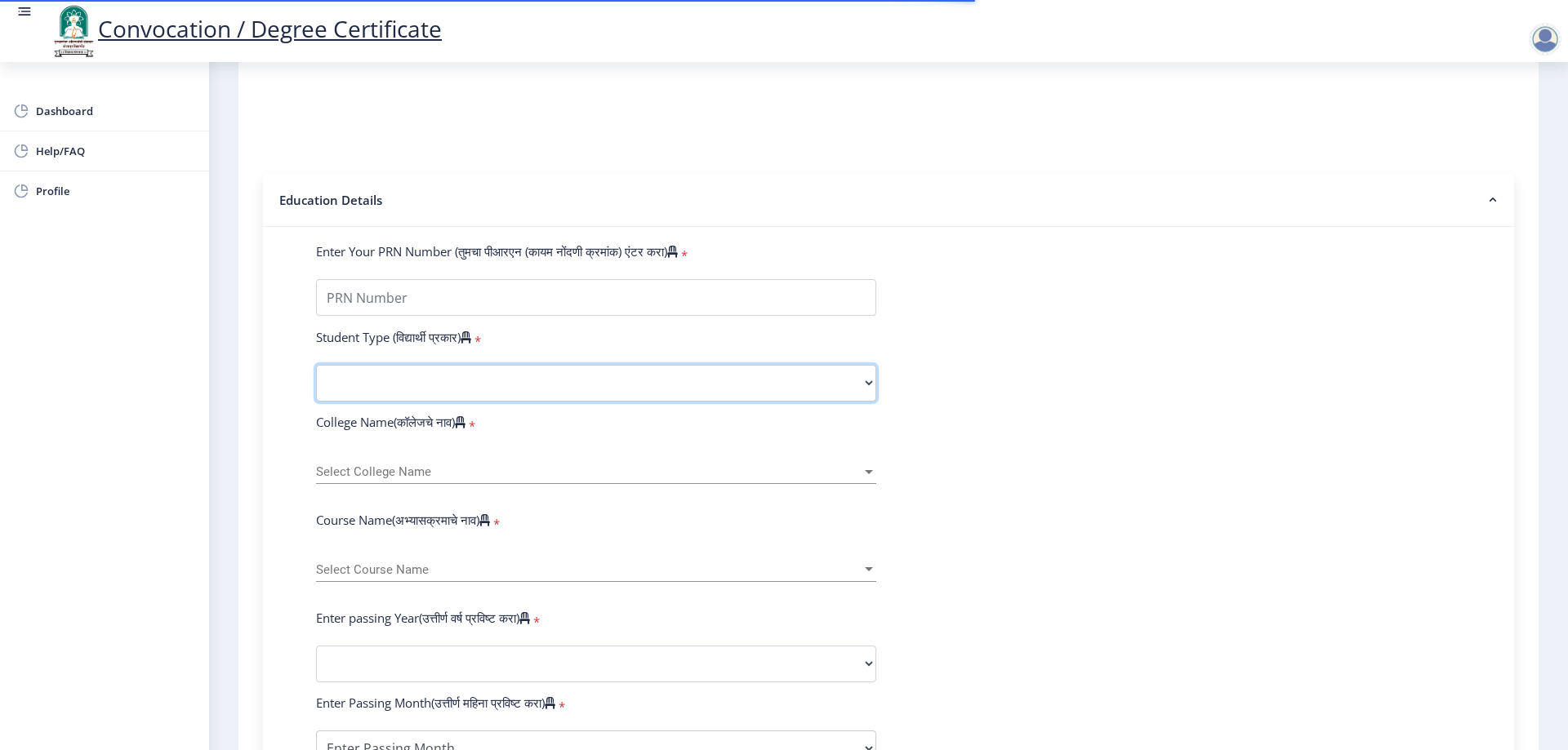
click at [784, 396] on select "Select Student Type Regular External" at bounding box center [597, 384] width 561 height 37
select select "Regular"
click at [317, 381] on select "Select Student Type Regular External" at bounding box center [597, 384] width 561 height 37
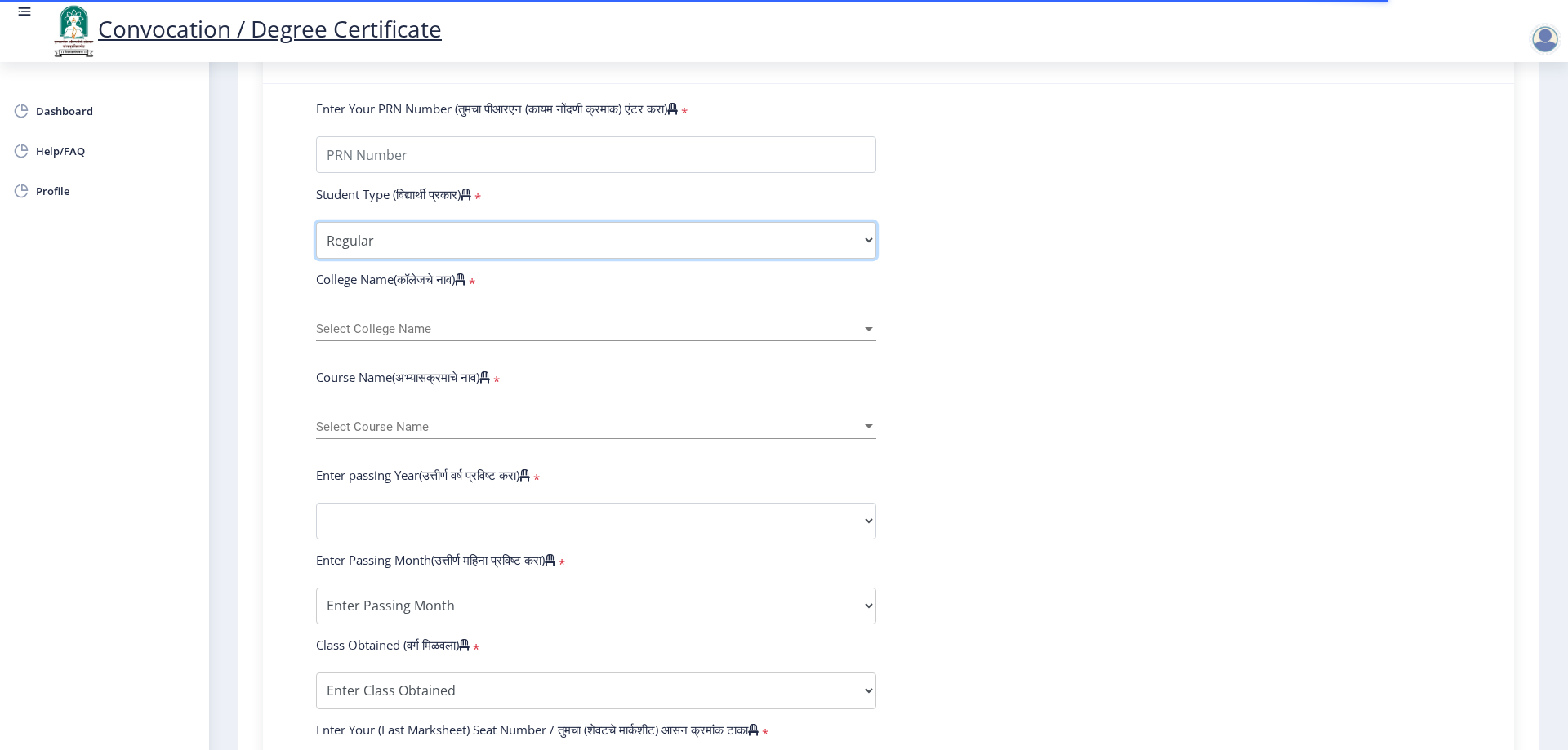
scroll to position [408, 0]
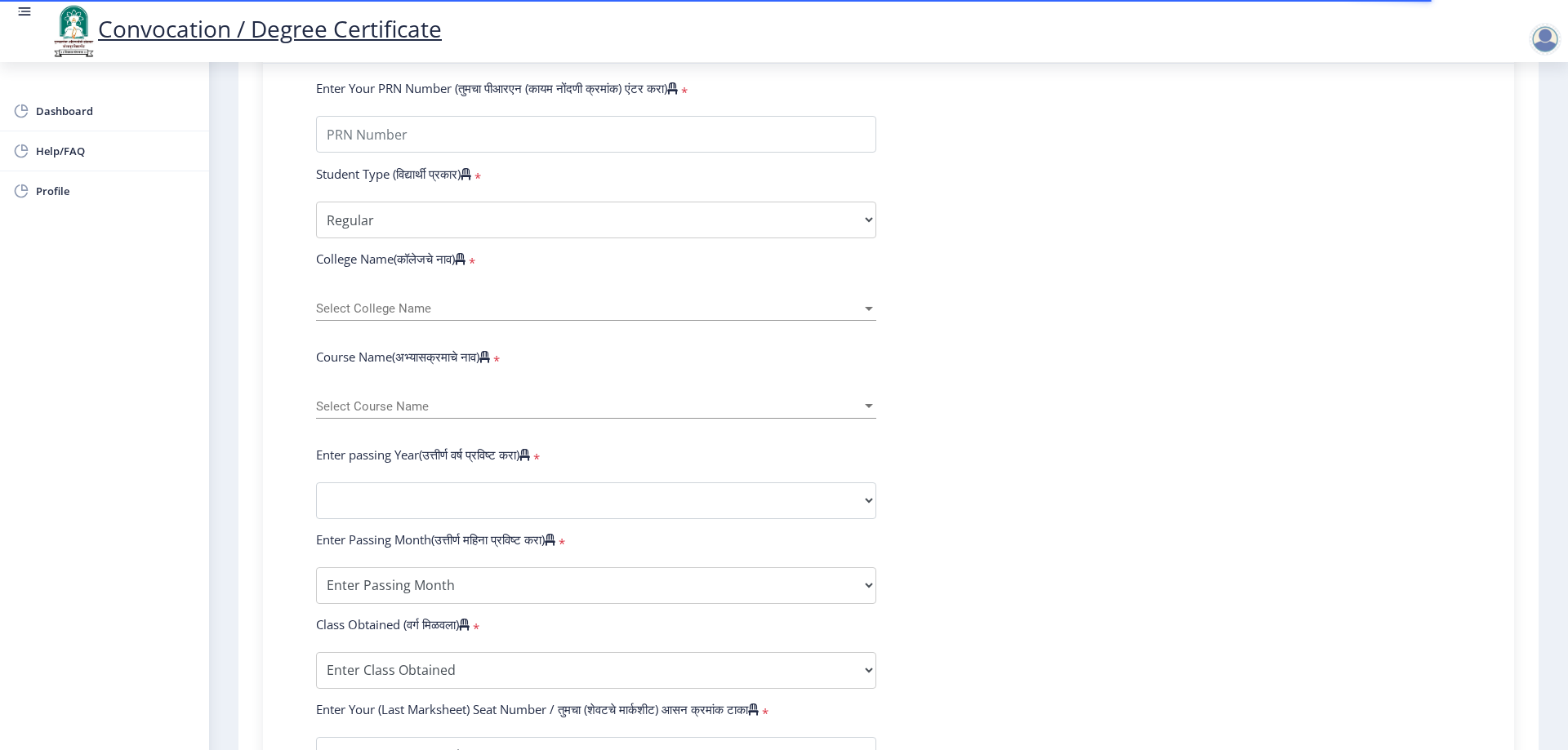
click at [639, 321] on div "Select College Name Select College Name" at bounding box center [597, 303] width 561 height 34
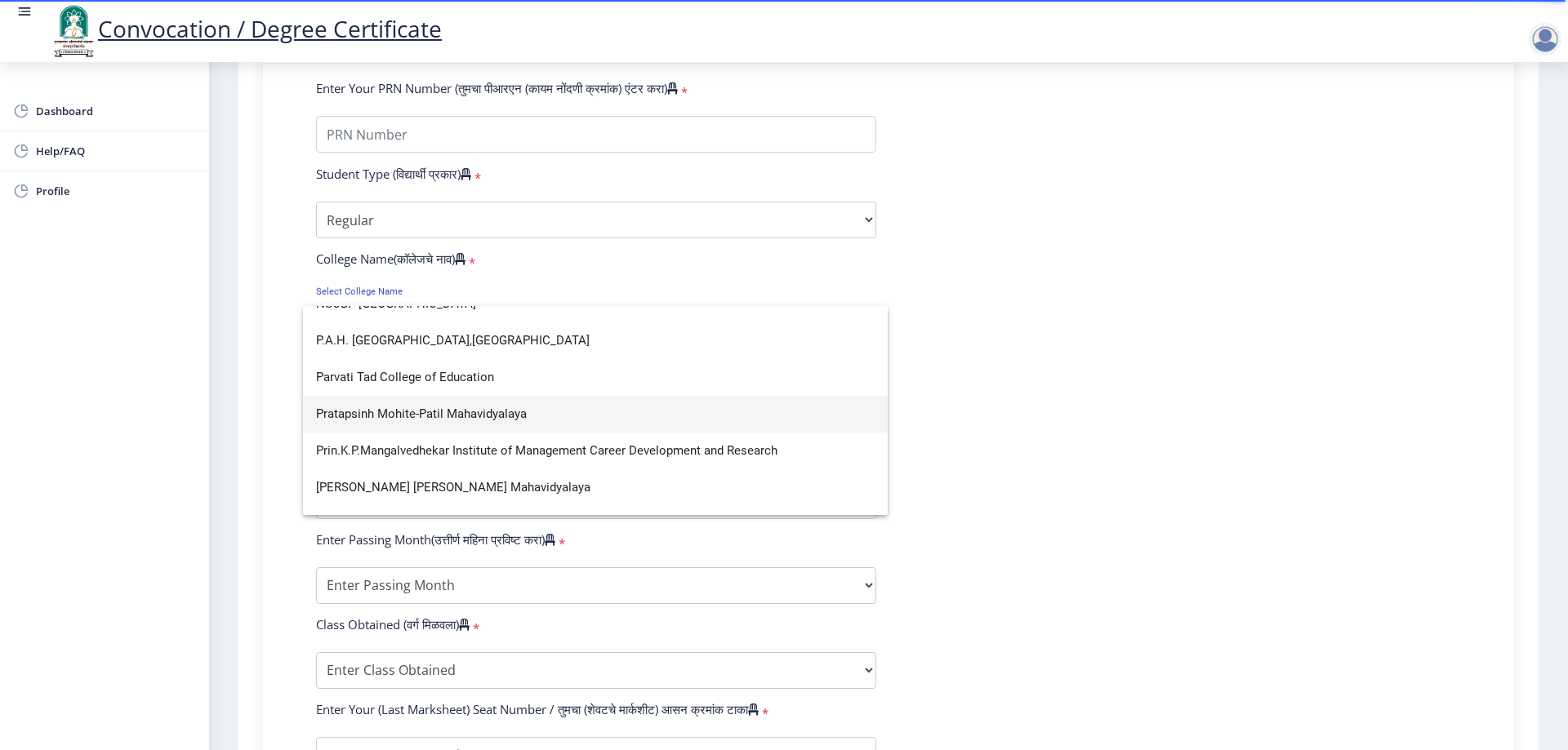
scroll to position [2694, 0]
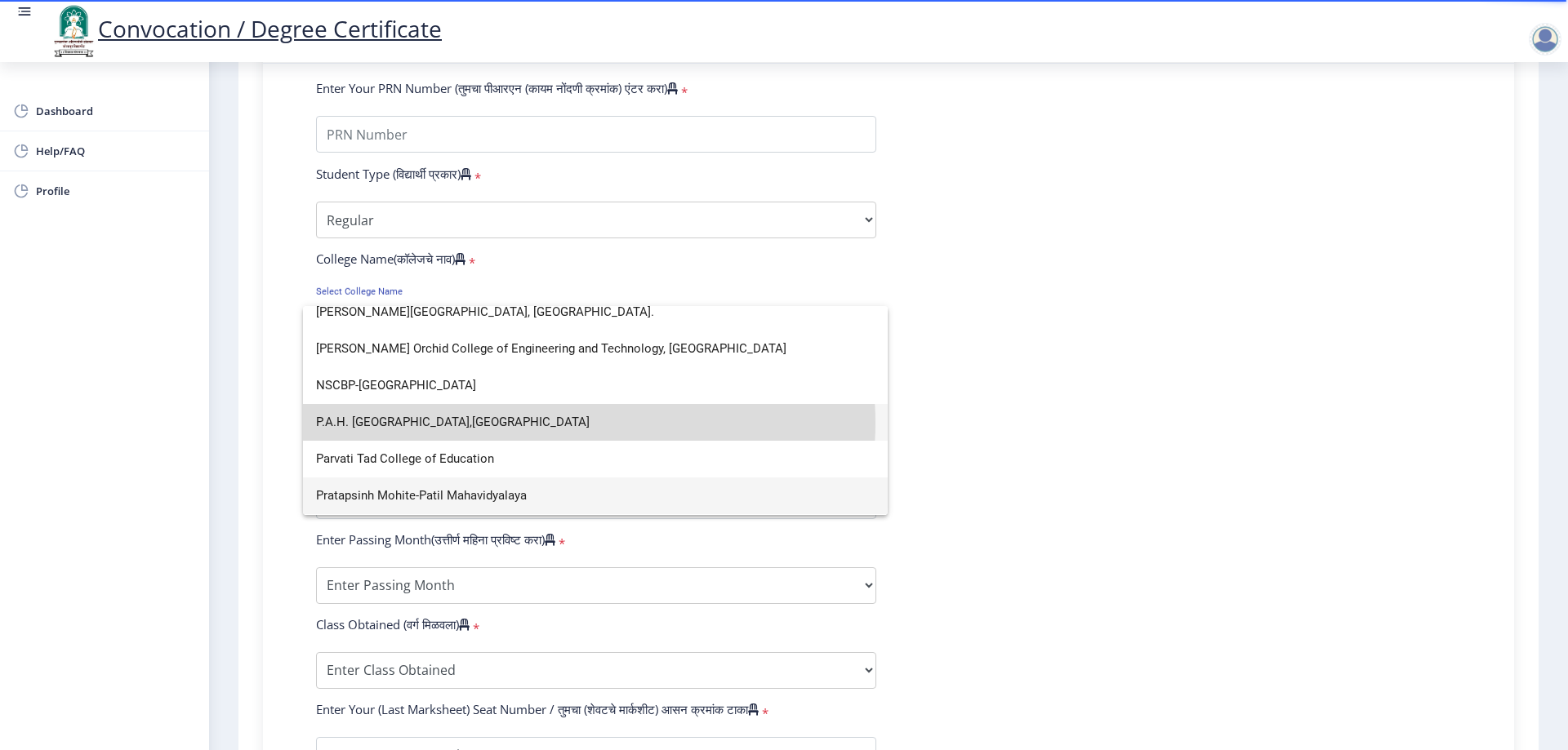
click at [580, 423] on span "P.A.H. [GEOGRAPHIC_DATA],[GEOGRAPHIC_DATA]" at bounding box center [596, 423] width 559 height 37
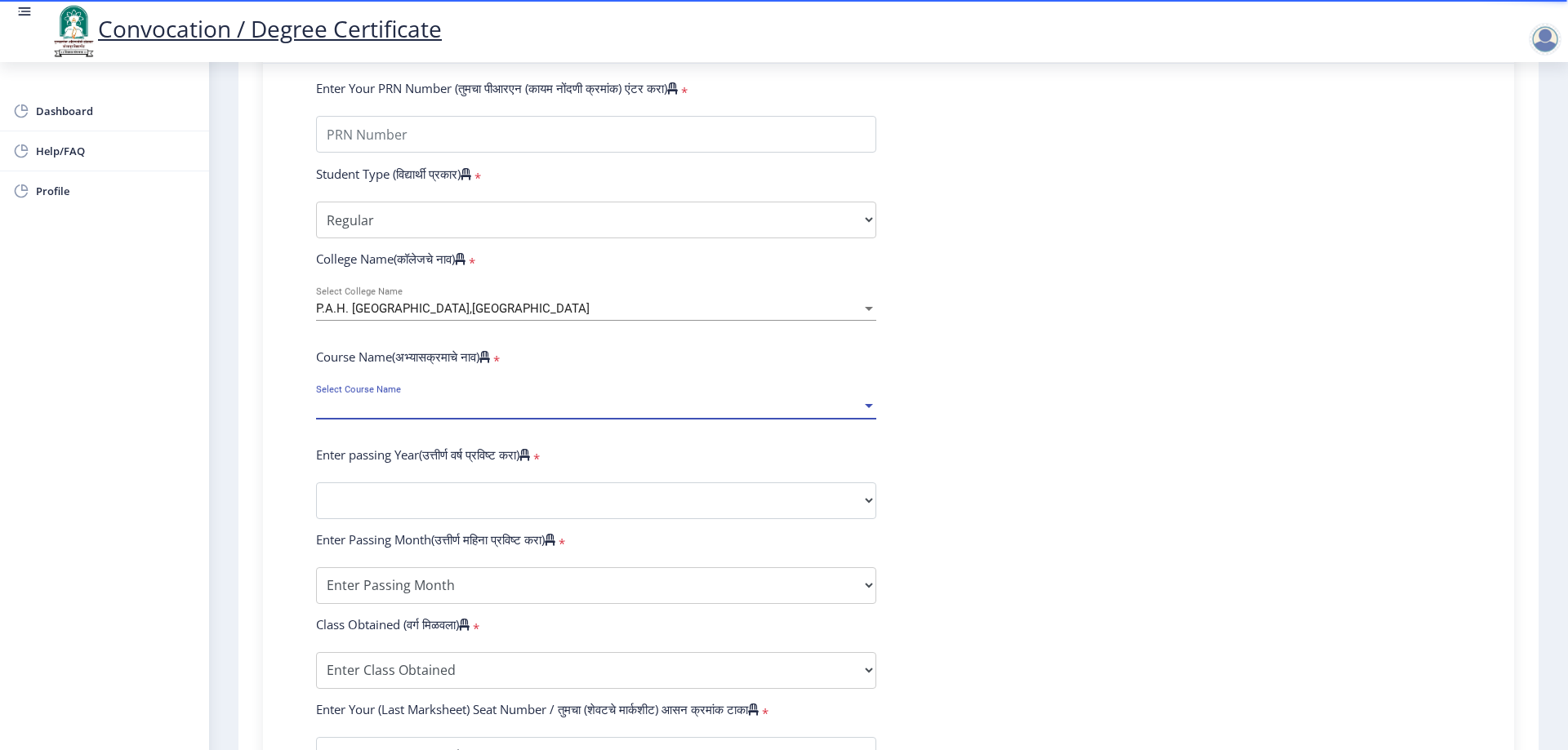
click at [580, 414] on span "Select Course Name" at bounding box center [589, 407] width 545 height 14
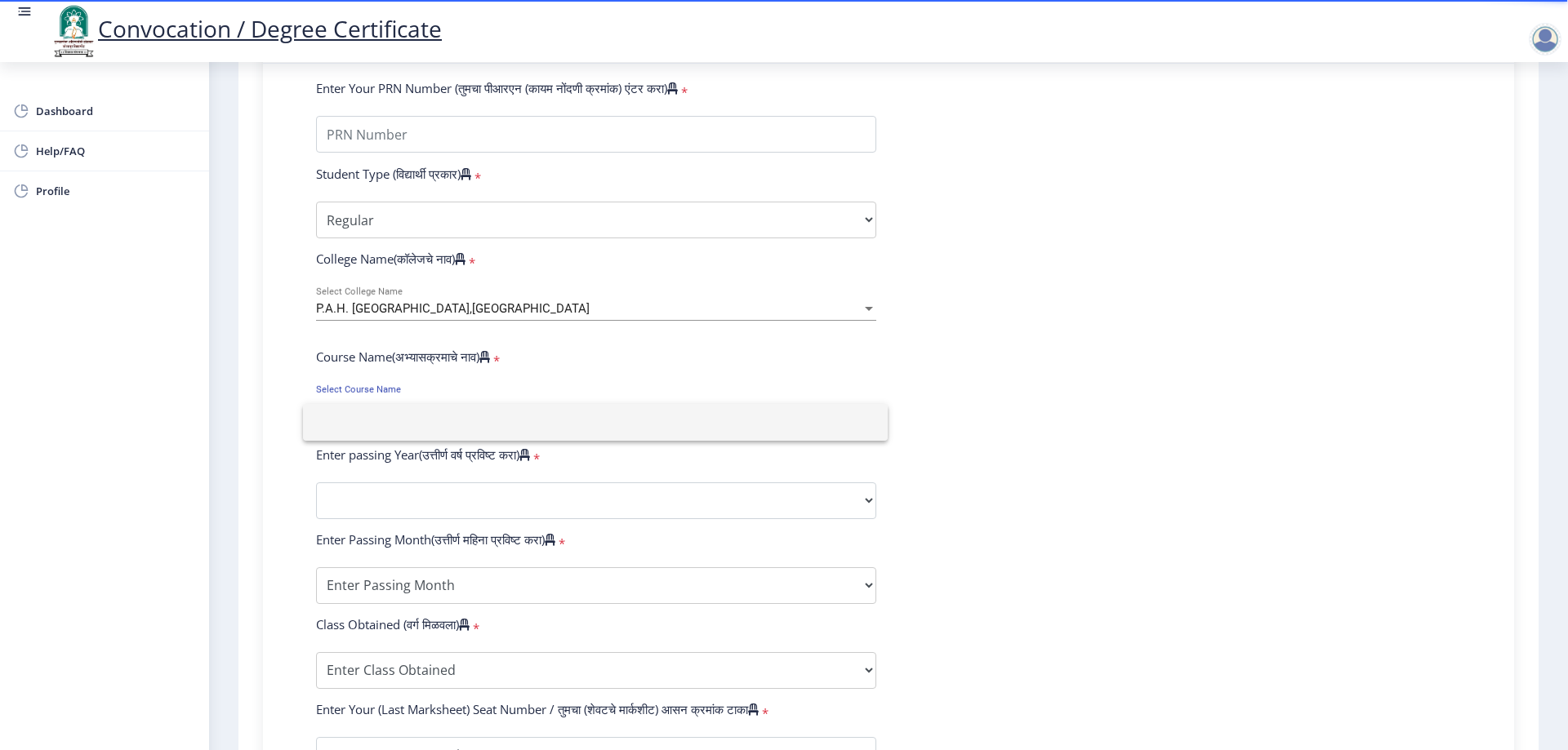
click at [580, 423] on input at bounding box center [596, 423] width 559 height 37
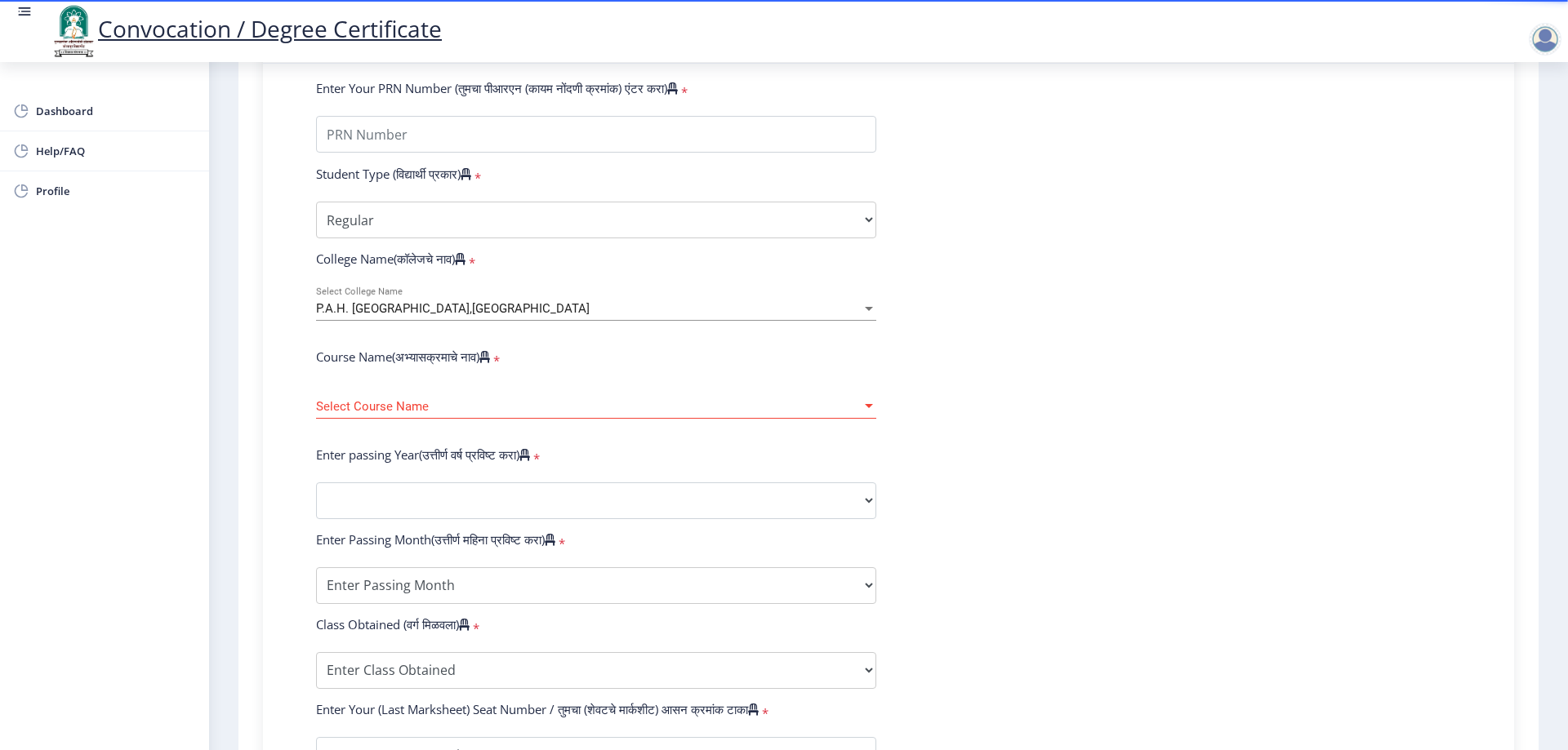
click at [868, 419] on div "Select Course Name Select Course Name" at bounding box center [597, 401] width 561 height 34
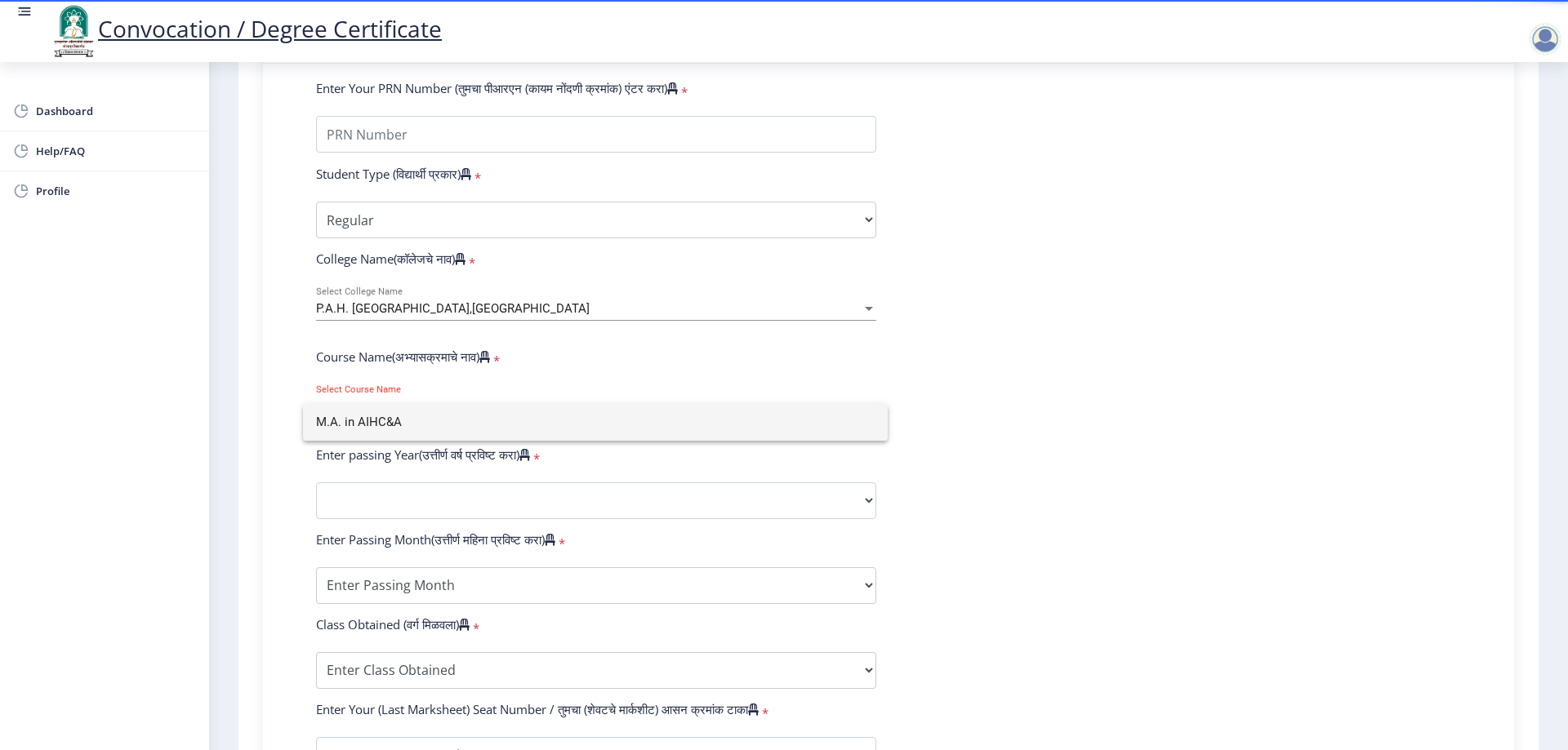
type input "M.A. in AIHC&A"
click at [856, 515] on div at bounding box center [784, 375] width 1568 height 750
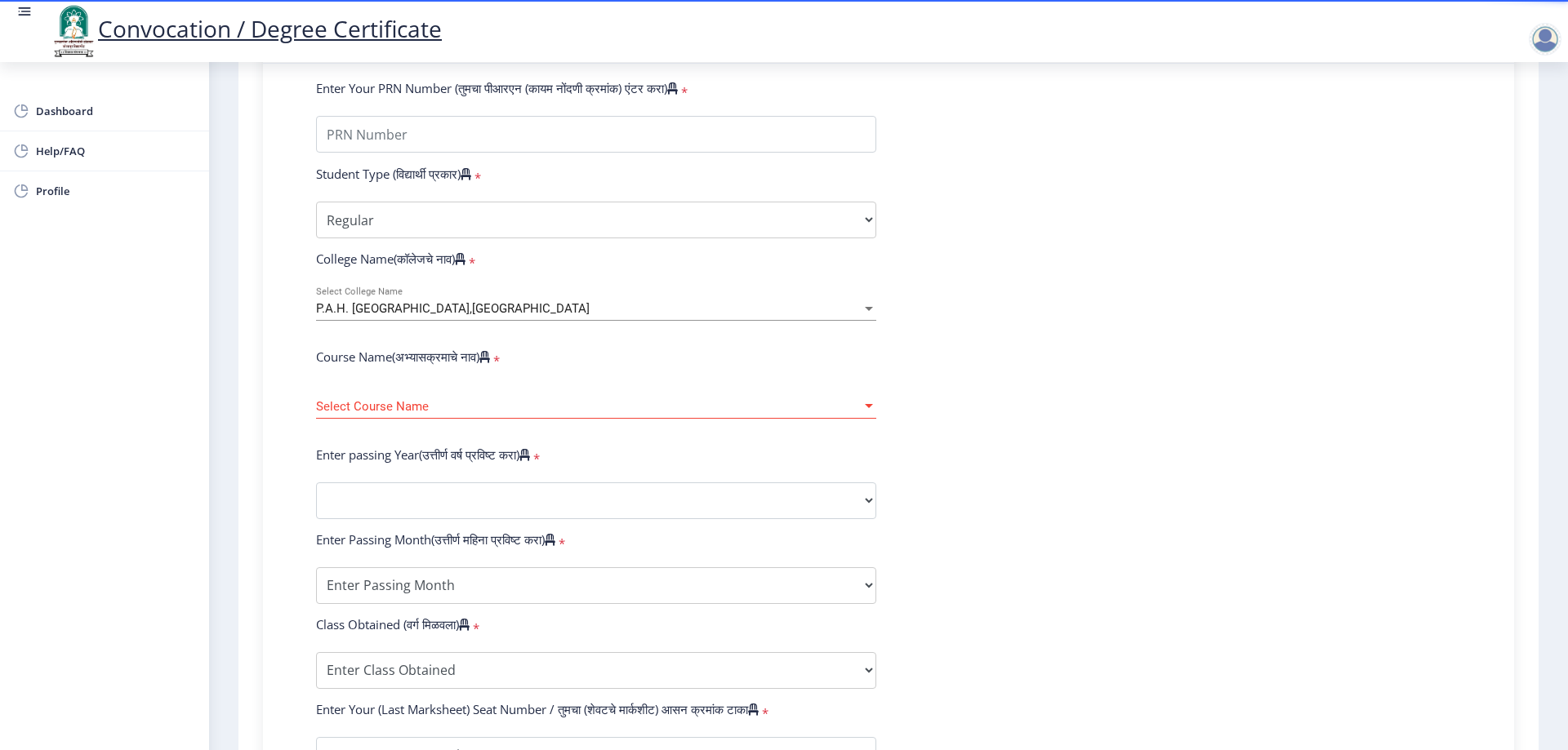
click at [879, 520] on div "2025 2024 2023 2022 2021 2020 2019 2018 2017 2016 2015 2014 2013 2012 2011 2010…" at bounding box center [596, 501] width 585 height 37
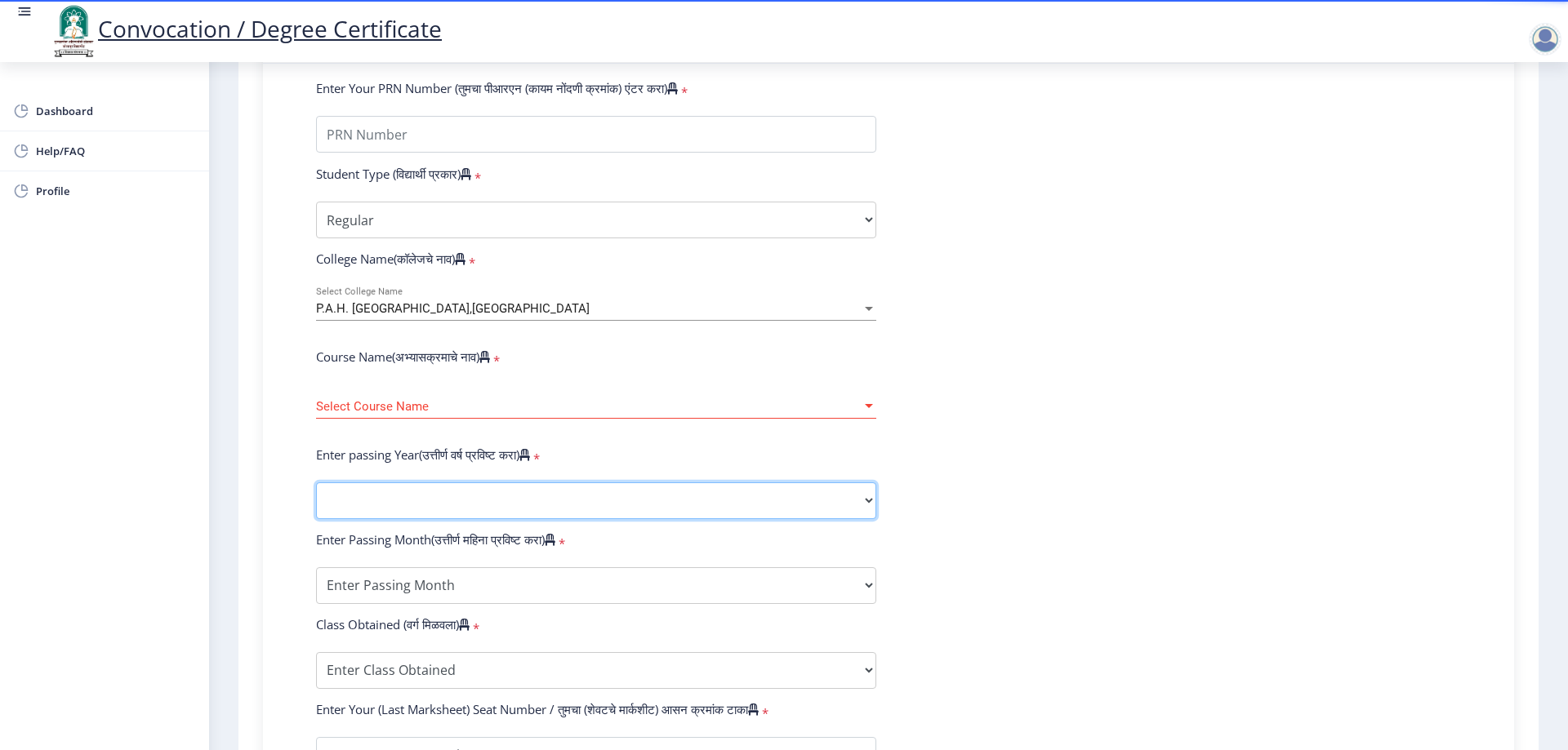
click at [866, 520] on select "2025 2024 2023 2022 2021 2020 2019 2018 2017 2016 2015 2014 2013 2012 2011 2010…" at bounding box center [597, 501] width 561 height 37
select select "2025"
click at [317, 498] on select "2025 2024 2023 2022 2021 2020 2019 2018 2017 2016 2015 2014 2013 2012 2011 2010…" at bounding box center [597, 501] width 561 height 37
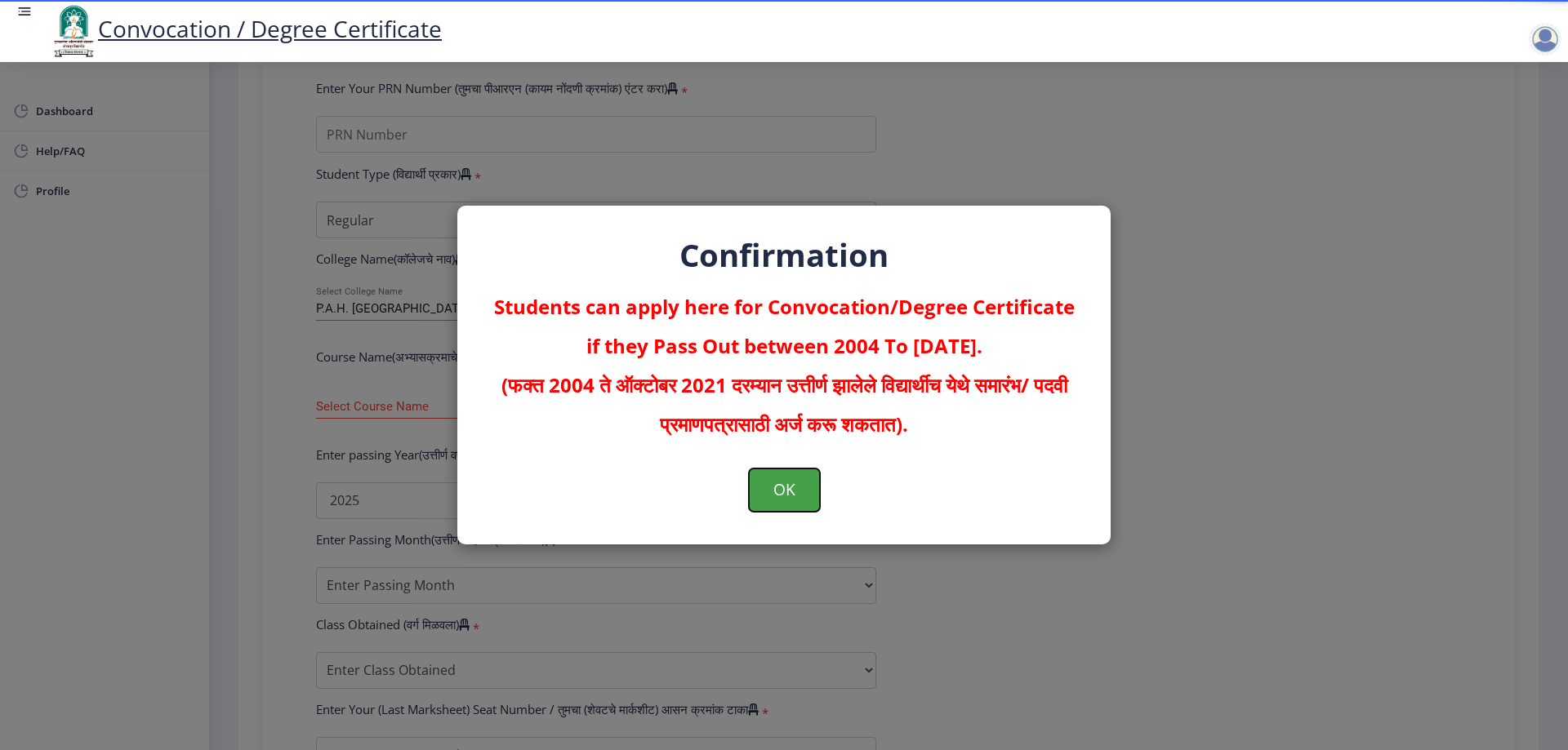
click at [796, 501] on button "OK" at bounding box center [784, 489] width 71 height 42
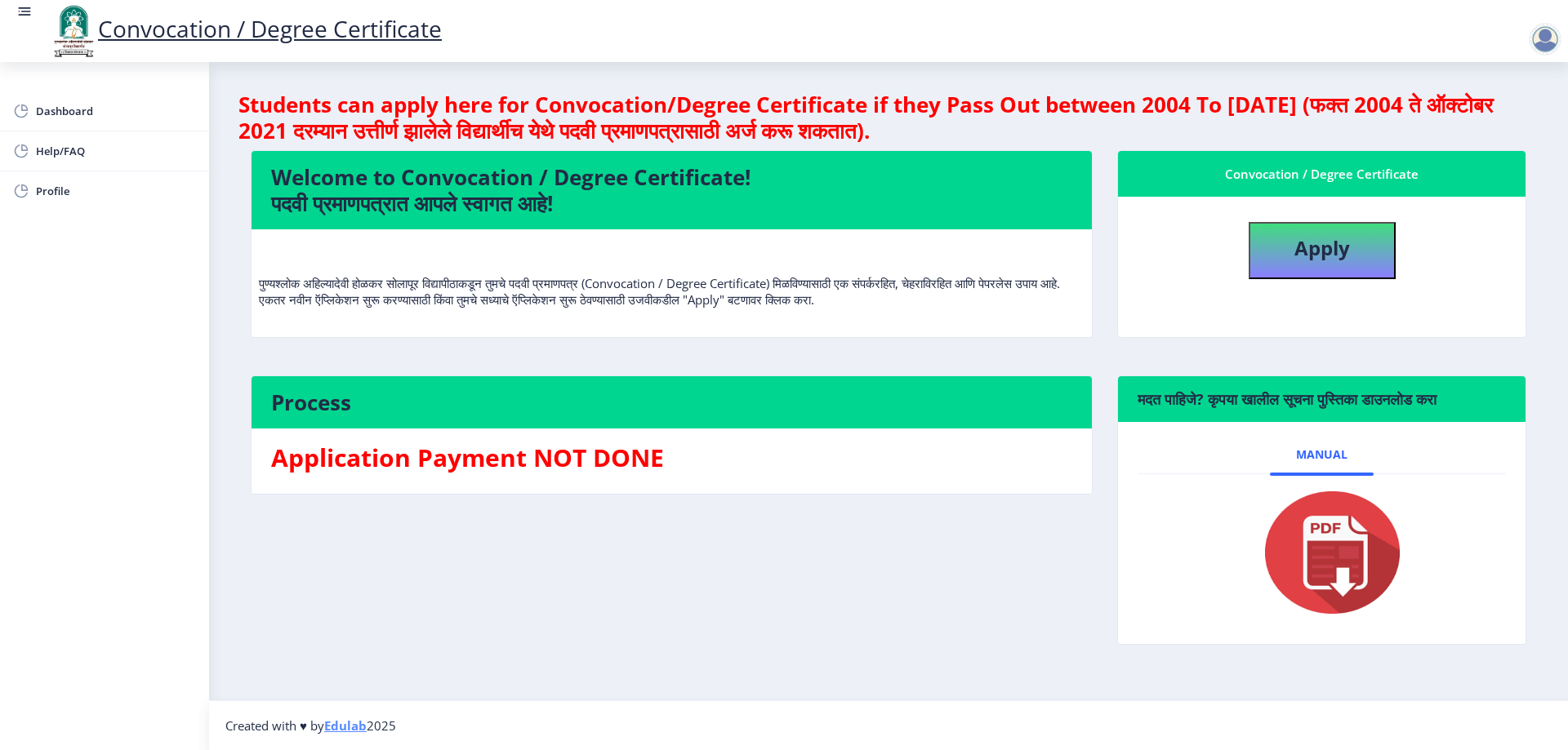
click at [31, 9] on rect at bounding box center [24, 11] width 17 height 17
